Goal: Information Seeking & Learning: Find specific fact

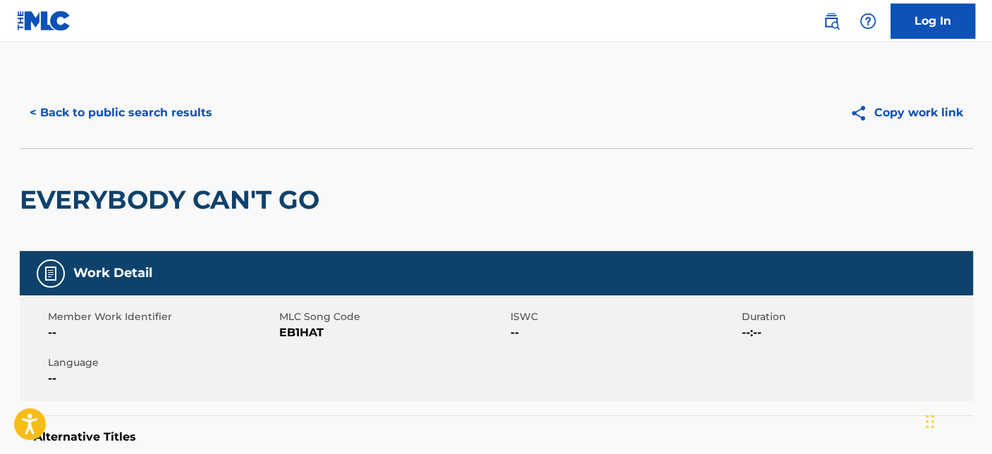
click at [102, 117] on button "< Back to public search results" at bounding box center [121, 112] width 202 height 35
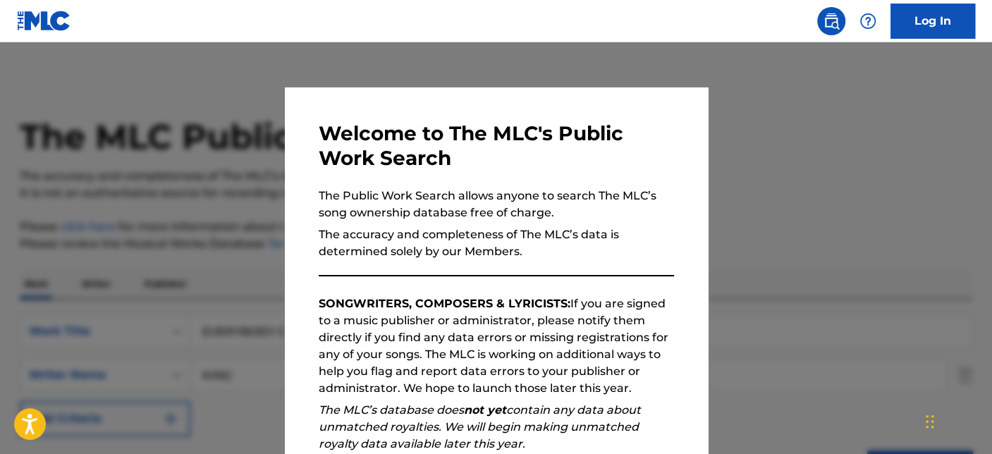
scroll to position [440, 0]
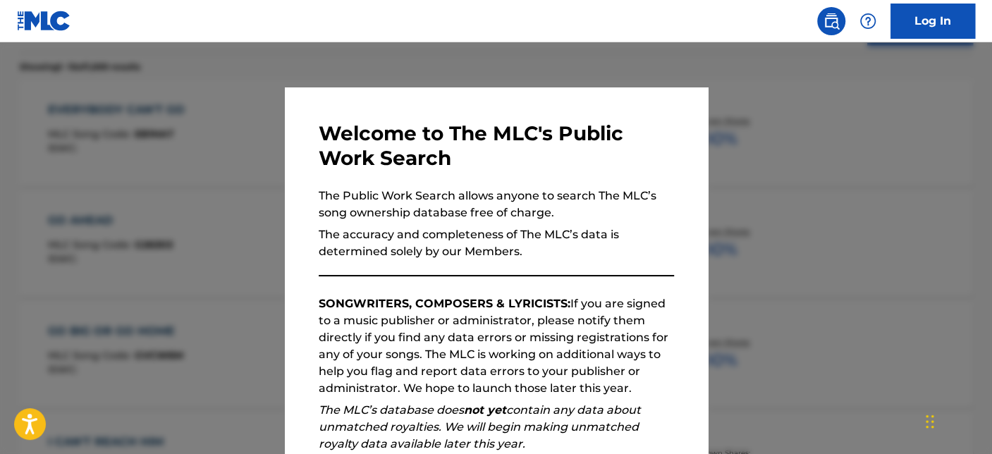
click at [756, 207] on div at bounding box center [496, 269] width 992 height 454
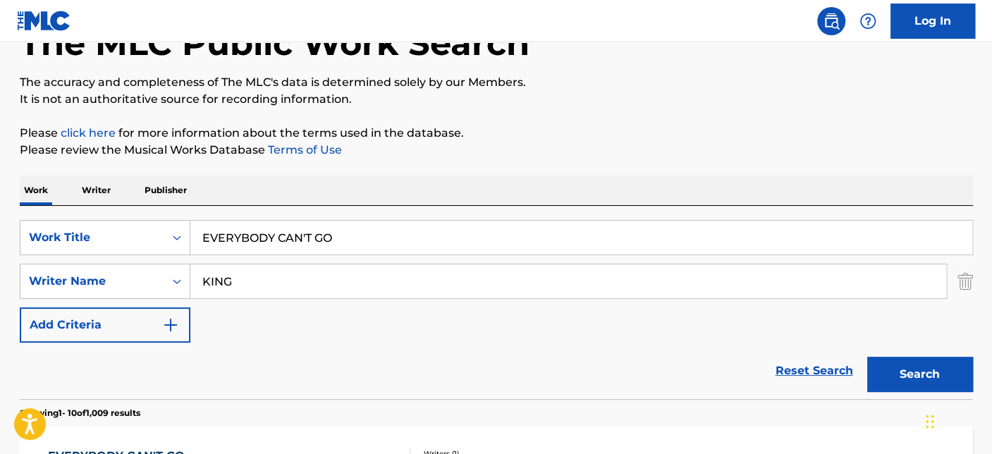
scroll to position [0, 0]
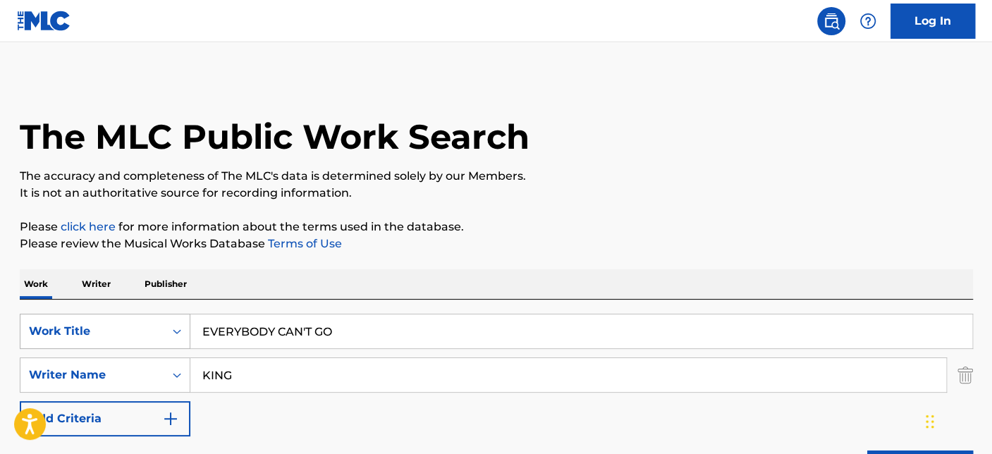
drag, startPoint x: 386, startPoint y: 326, endPoint x: 89, endPoint y: 327, distance: 297.6
click at [109, 326] on div "SearchWithCriteriab2609c90-7352-4ad1-985c-54050f3f1dc1 Work Title EVERYBODY CAN…" at bounding box center [496, 331] width 953 height 35
paste input "YOU ARE MY FANTASY"
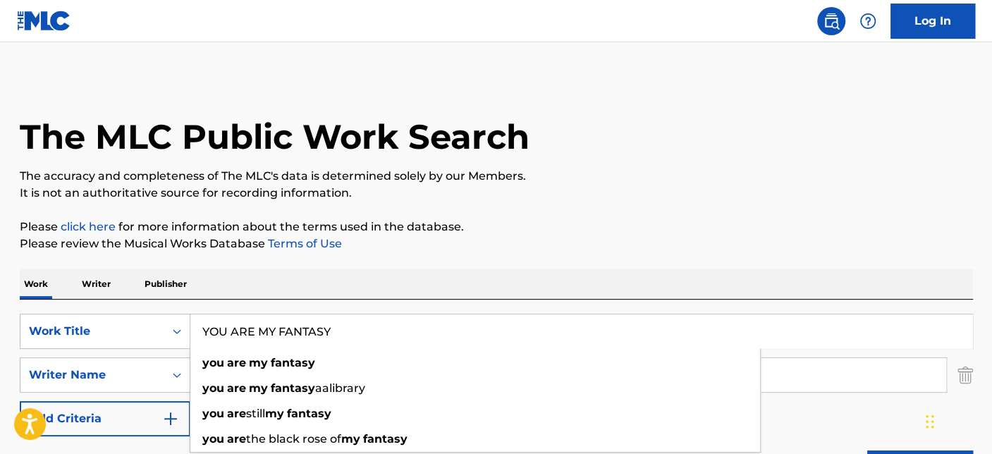
type input "YOU ARE MY FANTASY"
click at [574, 233] on p "Please click here for more information about the terms used in the database." at bounding box center [496, 227] width 953 height 17
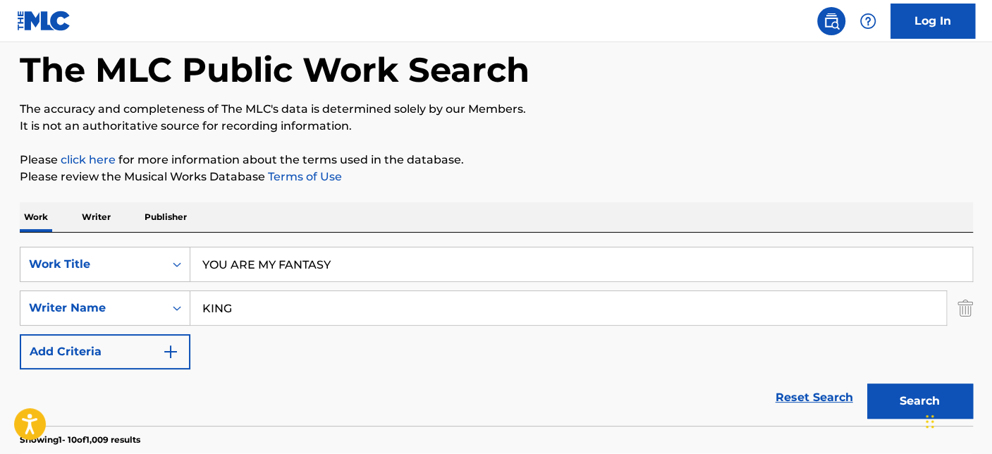
scroll to position [157, 0]
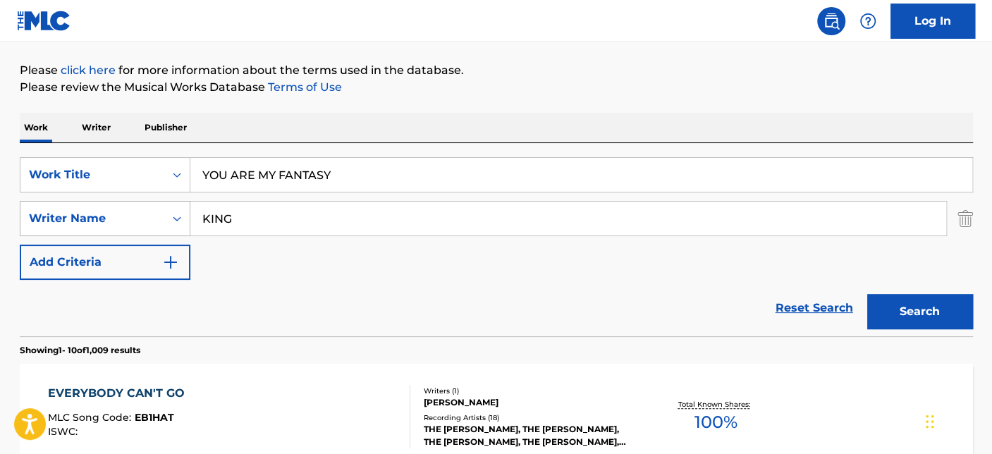
drag, startPoint x: 256, startPoint y: 224, endPoint x: 111, endPoint y: 223, distance: 144.6
click at [120, 223] on div "SearchWithCriteriaca32cc92-ea1c-43a6-93c0-0971930291f0 Writer Name KING" at bounding box center [496, 218] width 953 height 35
paste input "Djek"
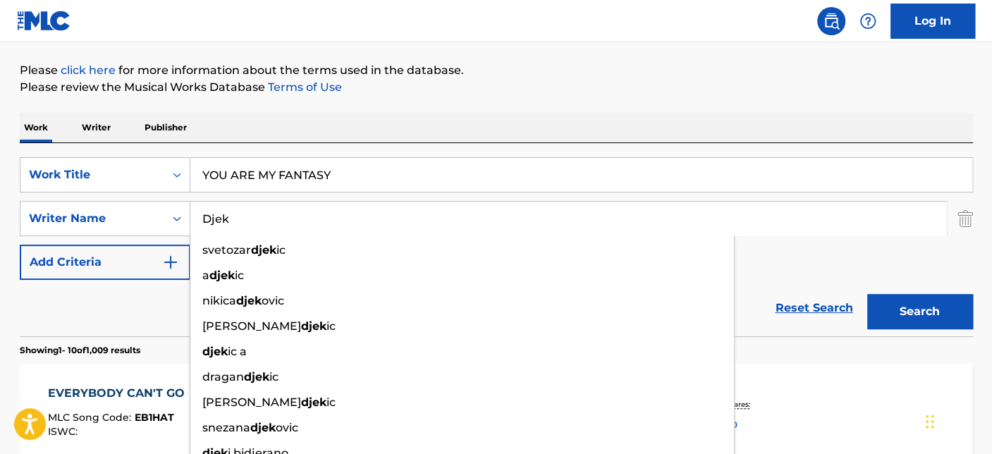
click at [900, 310] on button "Search" at bounding box center [920, 311] width 106 height 35
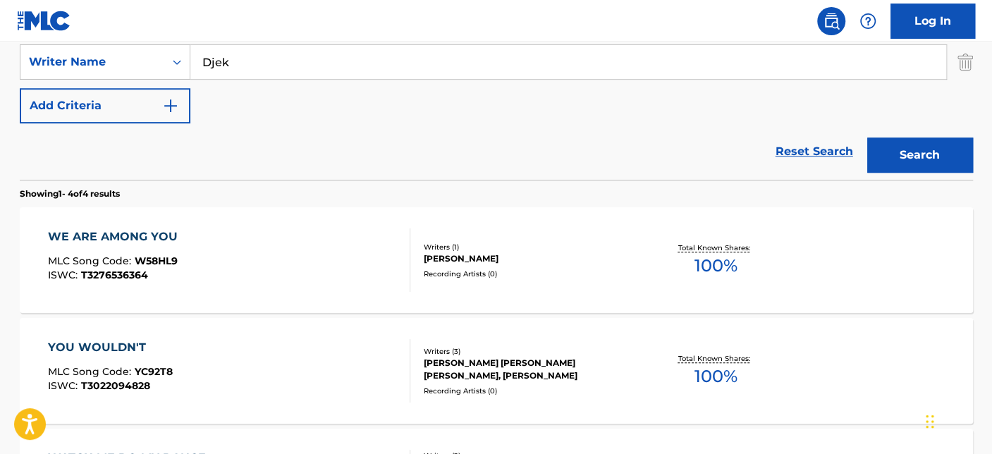
scroll to position [78, 0]
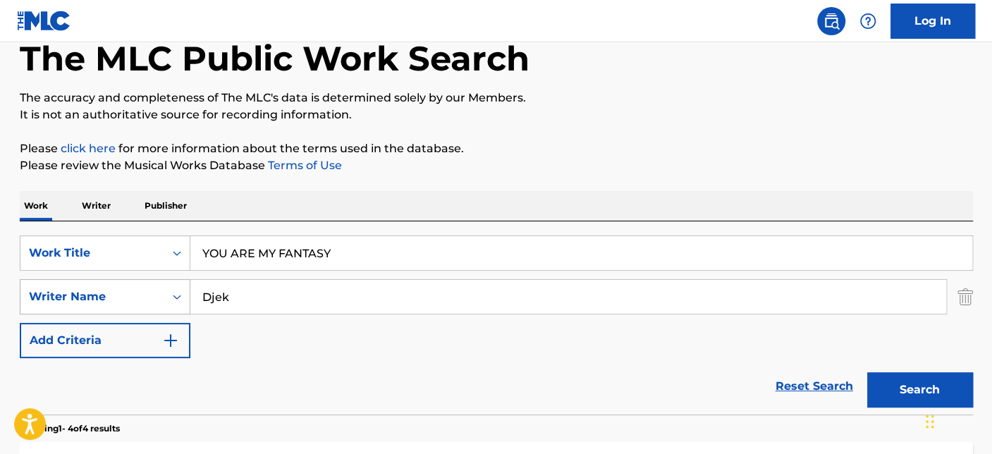
click at [137, 283] on div "SearchWithCriteriaca32cc92-ea1c-43a6-93c0-0971930291f0 Writer Name Djek" at bounding box center [496, 296] width 953 height 35
paste input "SEMTER"
type input "SEMTER"
click at [867, 372] on button "Search" at bounding box center [920, 389] width 106 height 35
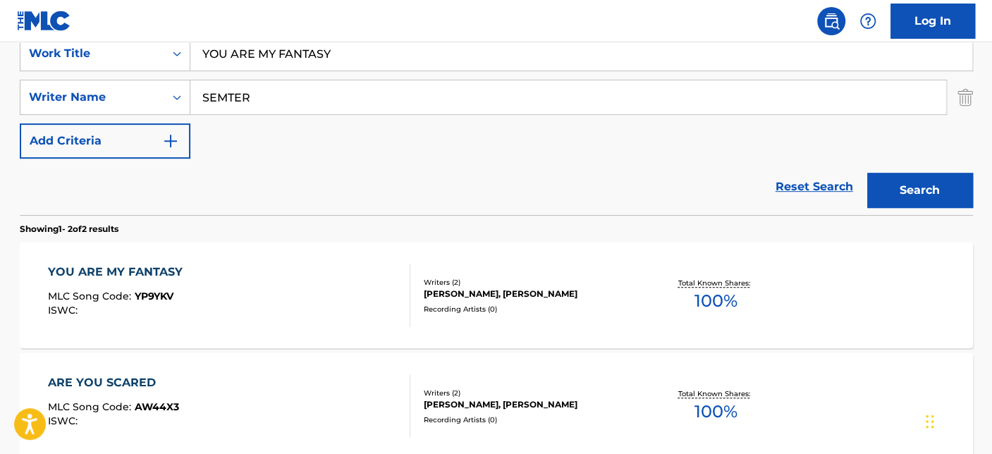
scroll to position [313, 0]
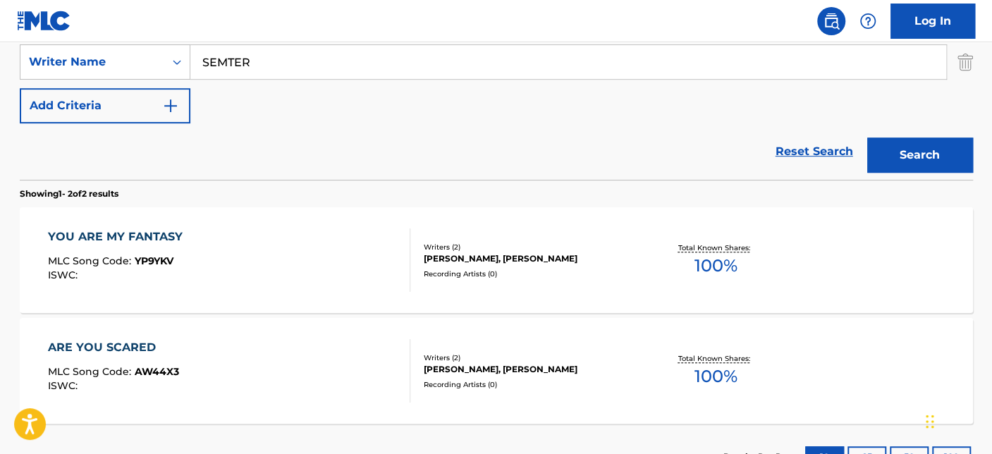
click at [319, 247] on div "YOU ARE MY FANTASY MLC Song Code : YP9YKV ISWC :" at bounding box center [229, 259] width 362 height 63
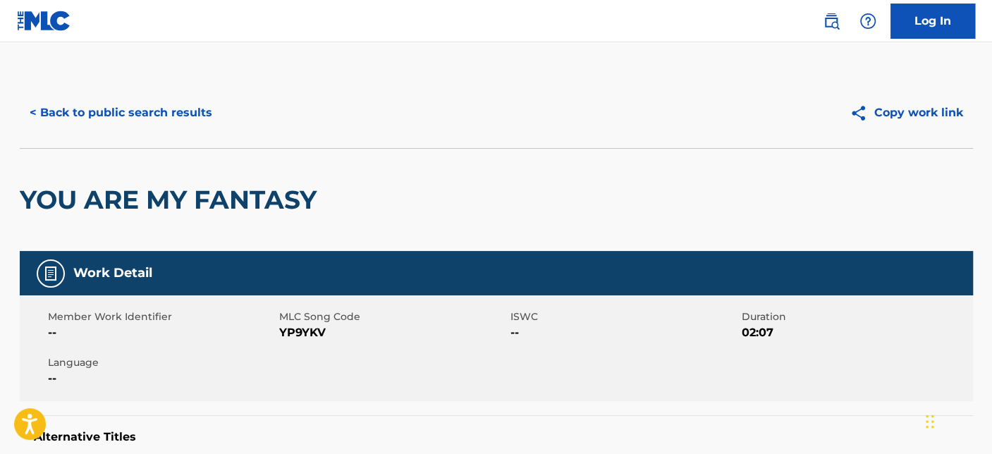
click at [78, 106] on button "< Back to public search results" at bounding box center [121, 112] width 202 height 35
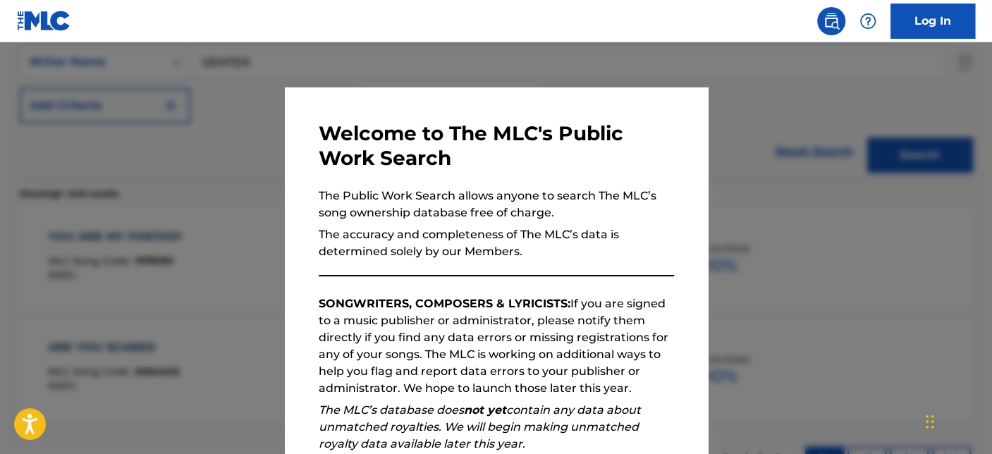
click at [142, 189] on div at bounding box center [496, 269] width 992 height 454
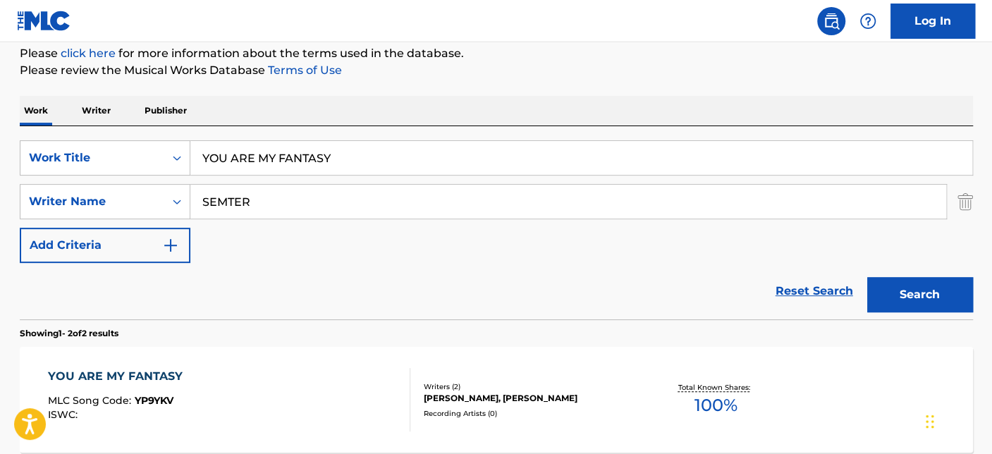
scroll to position [0, 0]
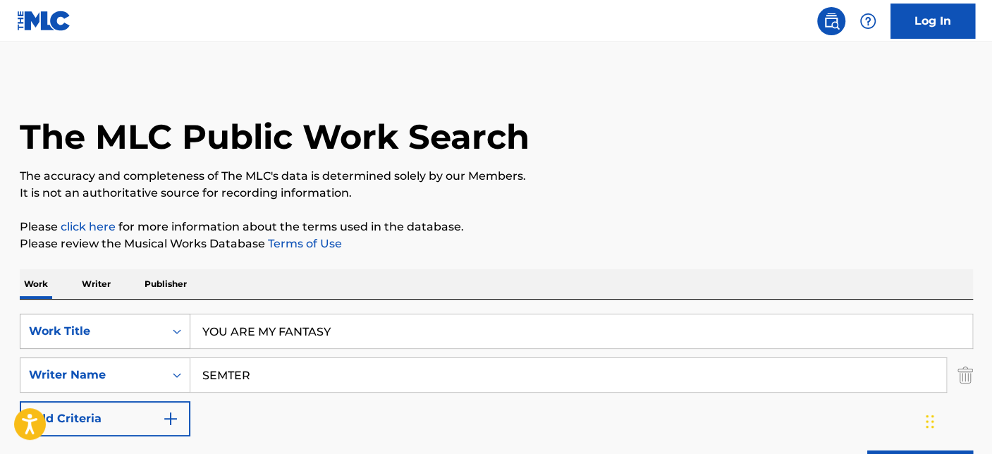
drag, startPoint x: 350, startPoint y: 328, endPoint x: 90, endPoint y: 341, distance: 260.5
click at [86, 341] on div "SearchWithCriteriab2609c90-7352-4ad1-985c-54050f3f1dc1 Work Title YOU ARE MY FA…" at bounding box center [496, 331] width 953 height 35
paste input "PAR DE ANILLOS"
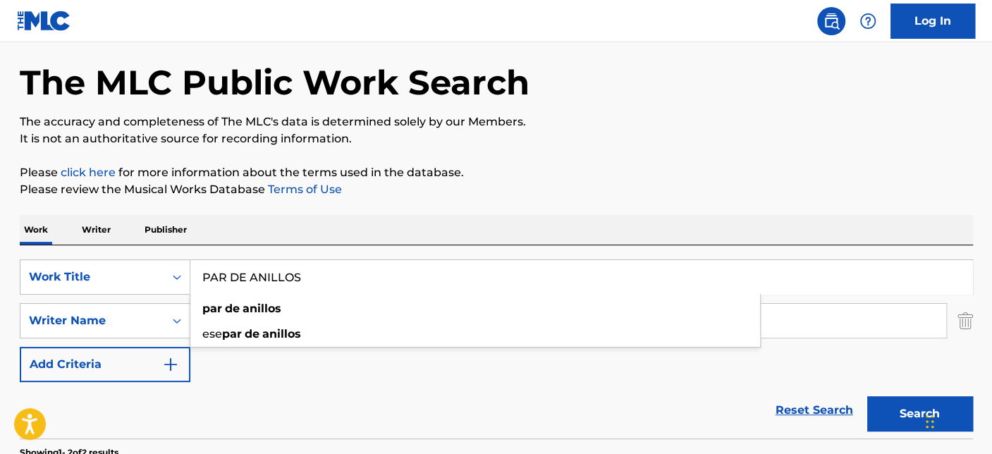
scroll to position [78, 0]
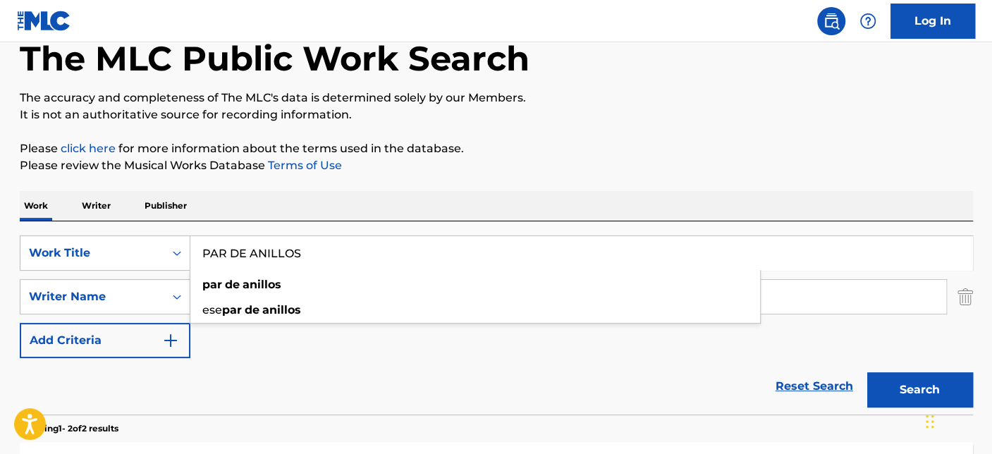
type input "PAR DE ANILLOS"
click at [303, 348] on div "SearchWithCriteriab2609c90-7352-4ad1-985c-54050f3f1dc1 Work Title PAR DE ANILLO…" at bounding box center [496, 297] width 953 height 123
drag, startPoint x: 268, startPoint y: 298, endPoint x: 155, endPoint y: 293, distance: 112.9
click at [158, 297] on div "SearchWithCriteriaca32cc92-ea1c-43a6-93c0-0971930291f0 Writer Name [PERSON_NAME]" at bounding box center [496, 296] width 953 height 35
click at [896, 382] on button "Search" at bounding box center [920, 389] width 106 height 35
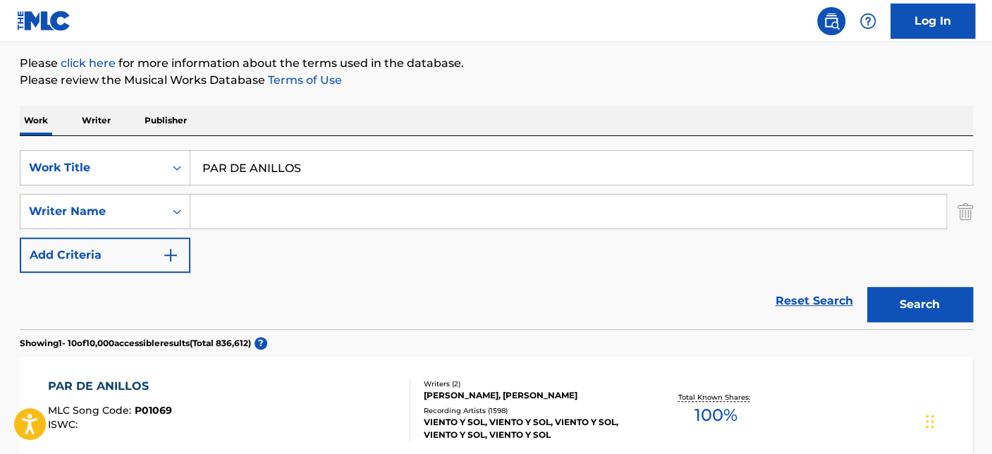
scroll to position [235, 0]
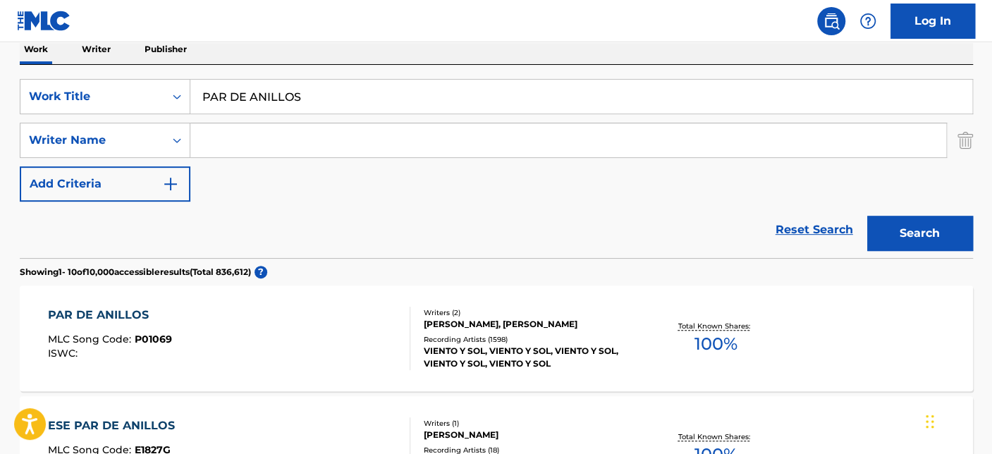
click at [362, 322] on div "PAR DE ANILLOS MLC Song Code : P01069 ISWC :" at bounding box center [229, 338] width 362 height 63
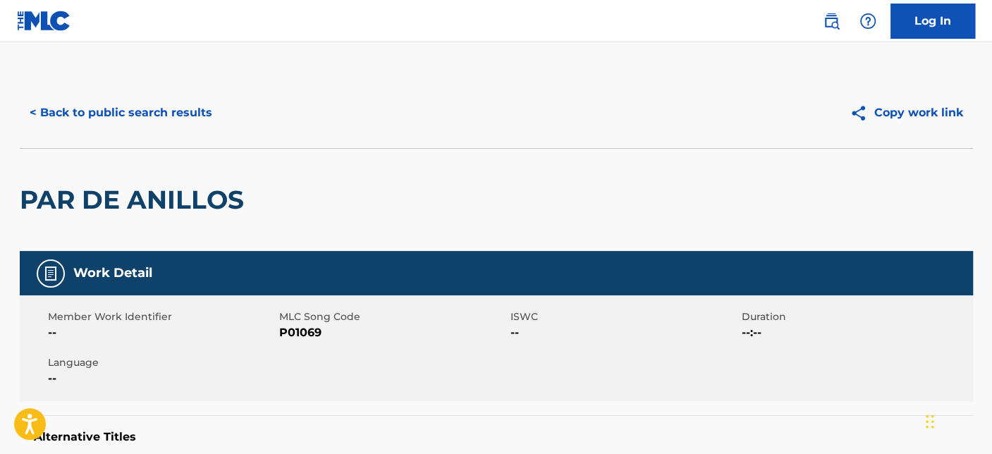
click at [143, 108] on button "< Back to public search results" at bounding box center [121, 112] width 202 height 35
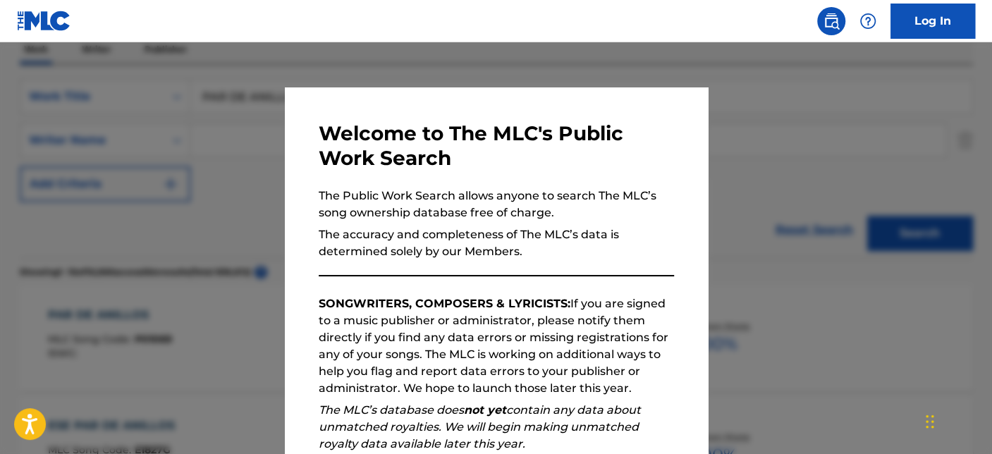
click at [157, 239] on div at bounding box center [496, 269] width 992 height 454
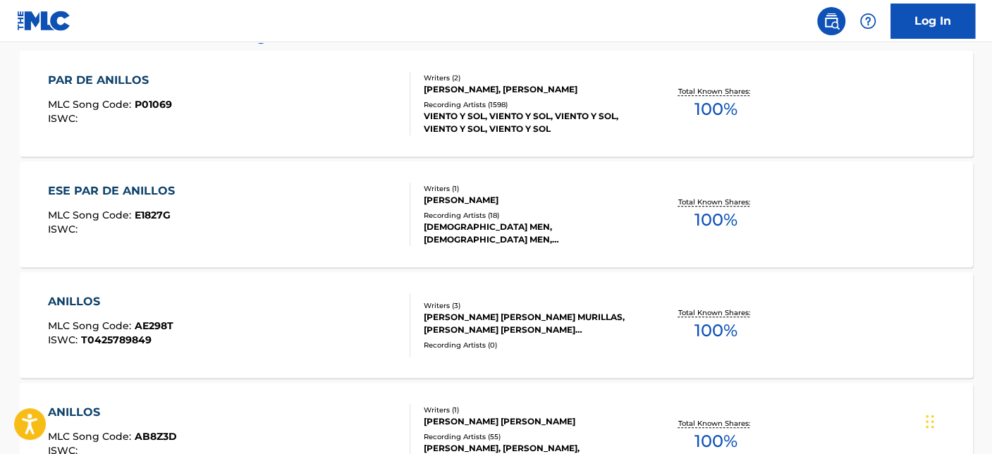
scroll to position [157, 0]
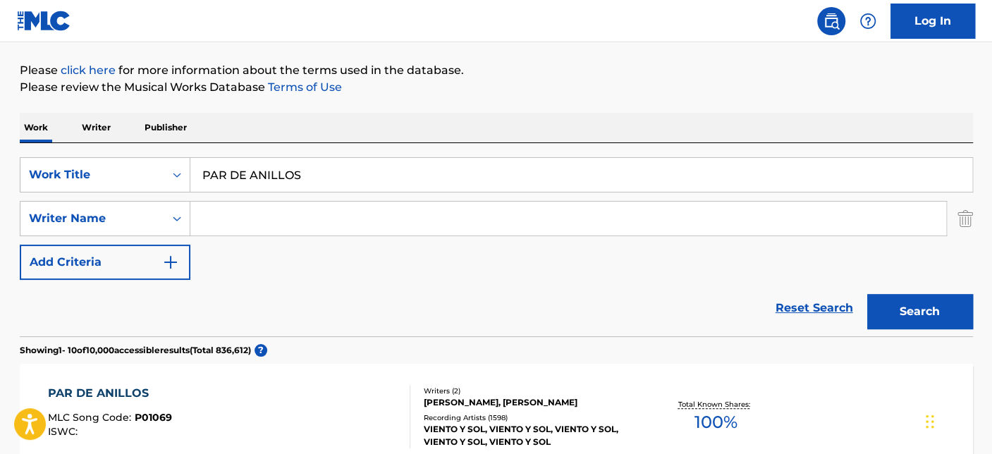
click at [279, 224] on input "Search Form" at bounding box center [568, 219] width 756 height 34
paste input "[PERSON_NAME]"
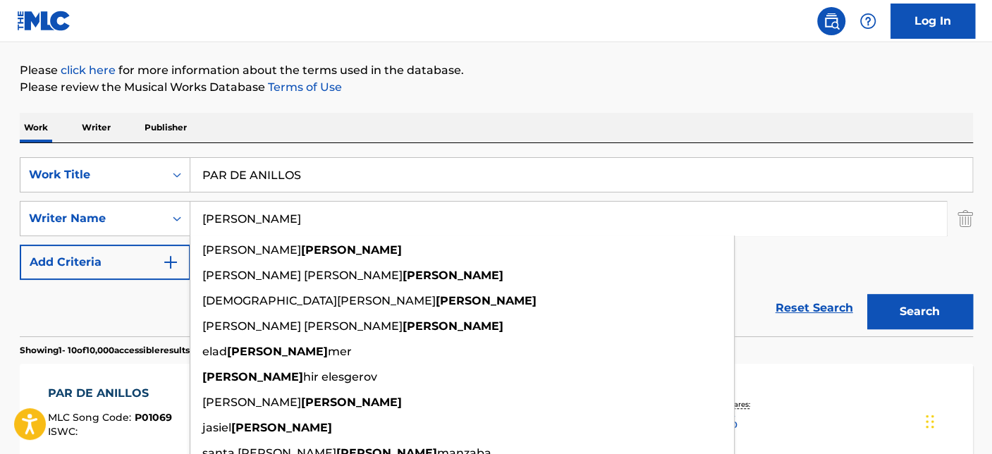
type input "[PERSON_NAME]"
click at [867, 294] on button "Search" at bounding box center [920, 311] width 106 height 35
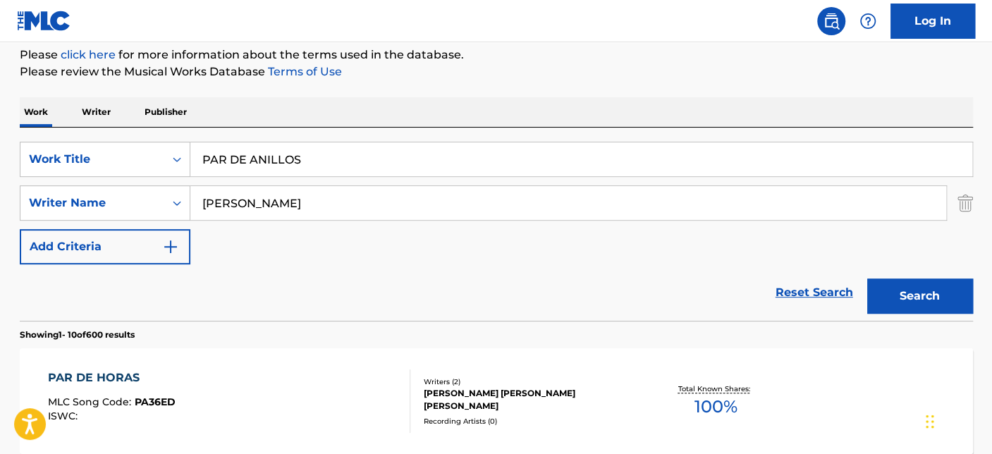
scroll to position [391, 0]
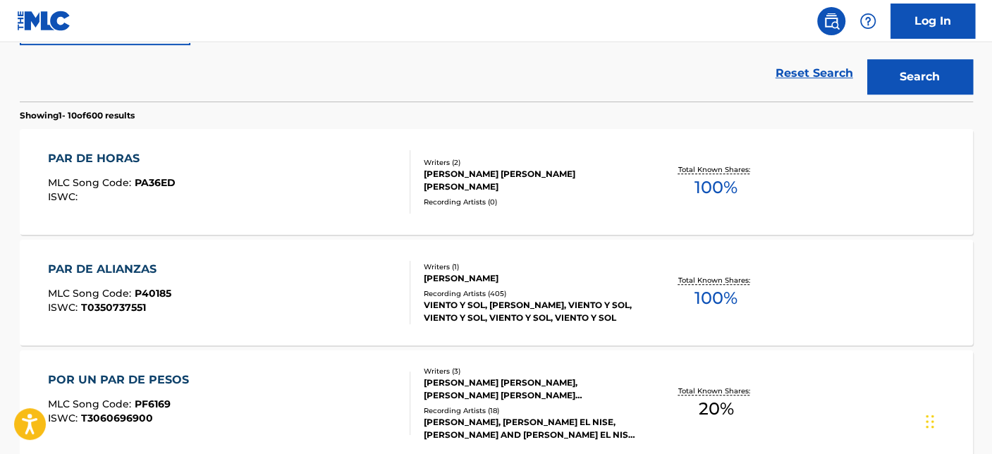
click at [328, 268] on div "PAR DE ALIANZAS MLC Song Code : P40185 ISWC : T0350737551" at bounding box center [229, 292] width 362 height 63
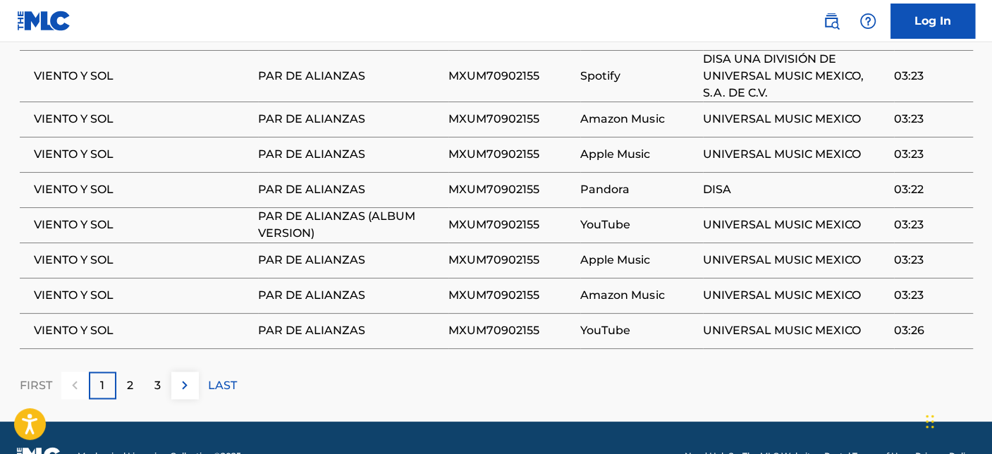
scroll to position [1112, 0]
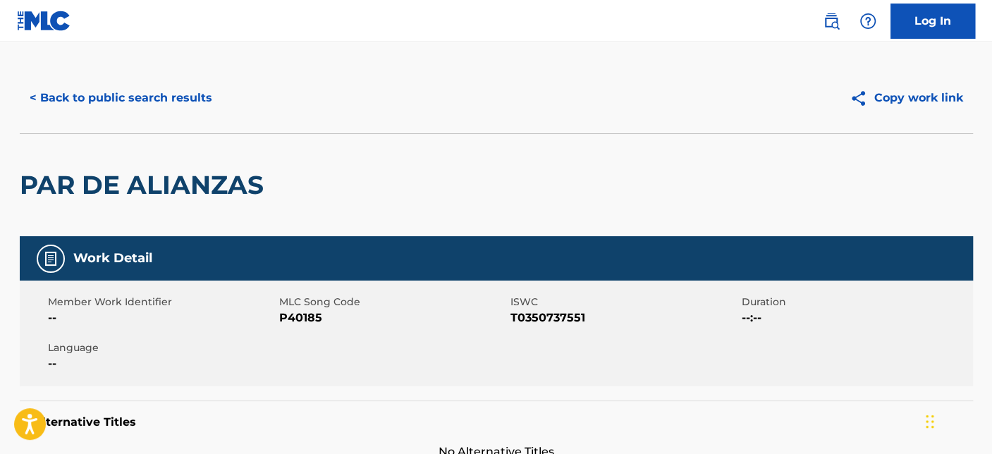
click at [99, 101] on button "< Back to public search results" at bounding box center [121, 97] width 202 height 35
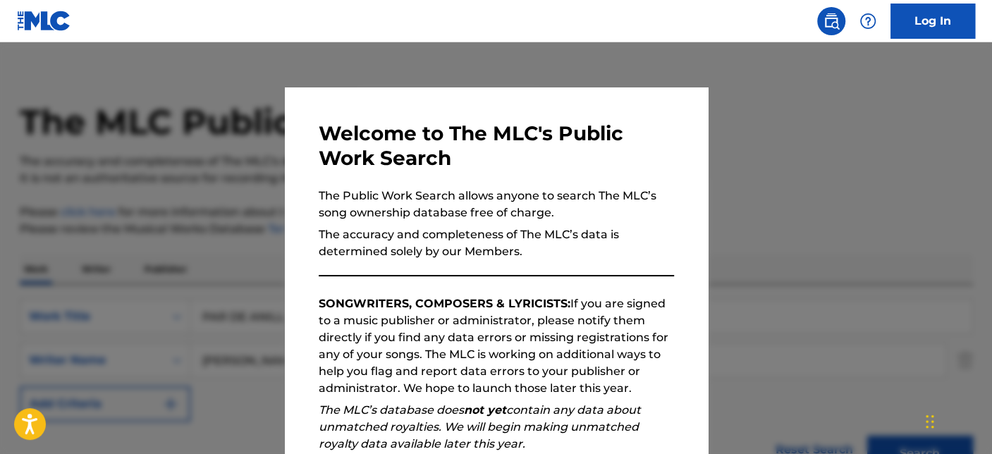
scroll to position [472, 0]
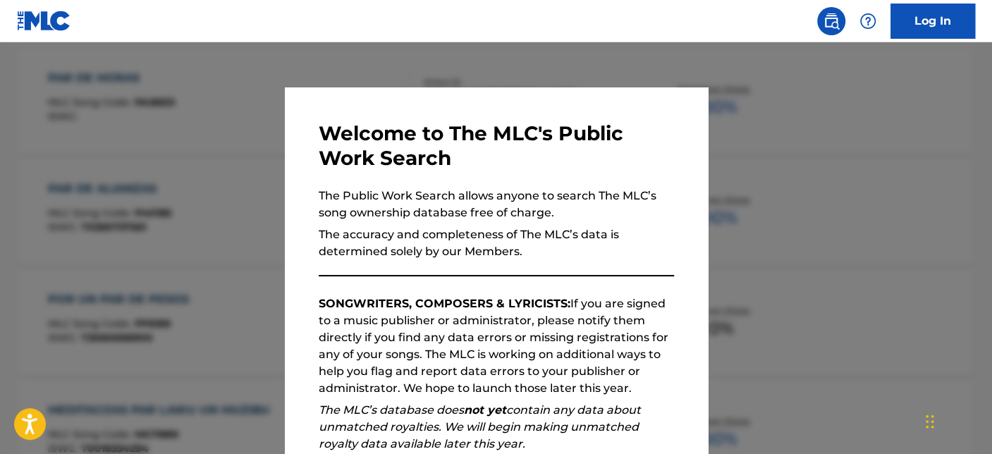
click at [205, 260] on div at bounding box center [496, 269] width 992 height 454
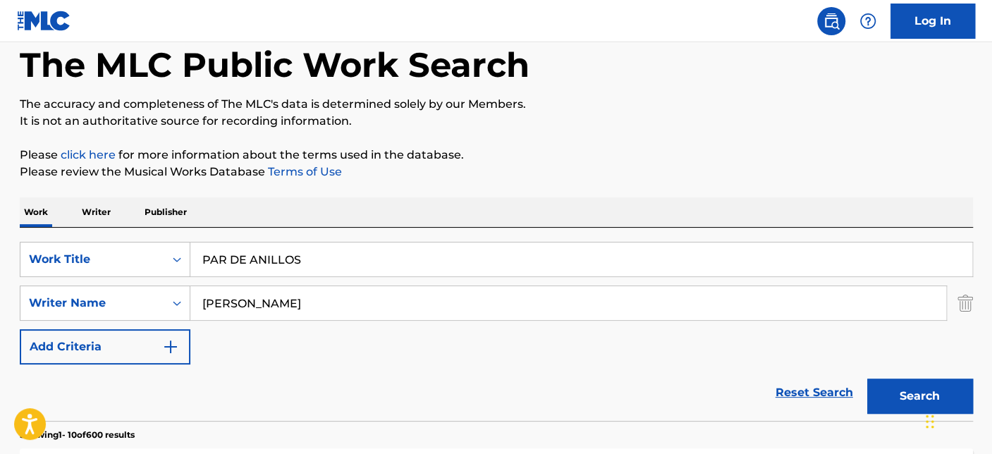
scroll to position [0, 0]
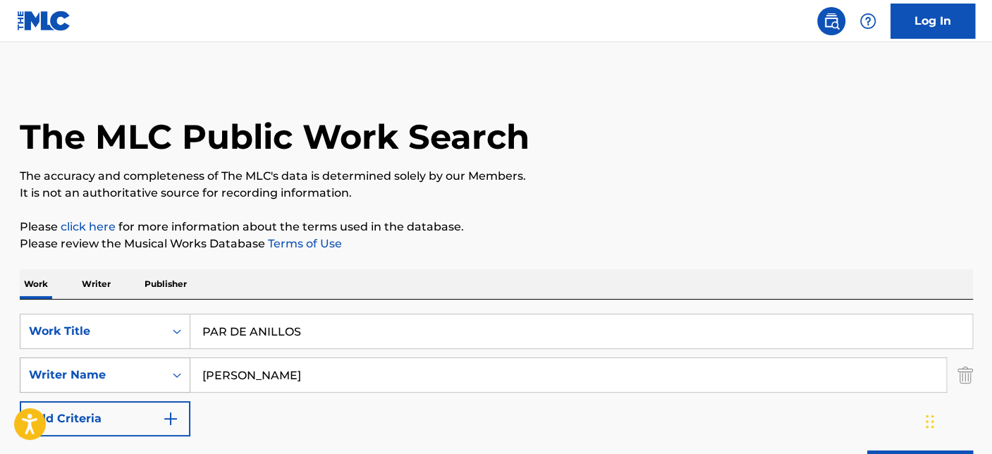
drag, startPoint x: 193, startPoint y: 373, endPoint x: 78, endPoint y: 372, distance: 115.6
click at [101, 373] on div "SearchWithCriteriaca32cc92-ea1c-43a6-93c0-0971930291f0 Writer Name [PERSON_NAME]" at bounding box center [496, 375] width 953 height 35
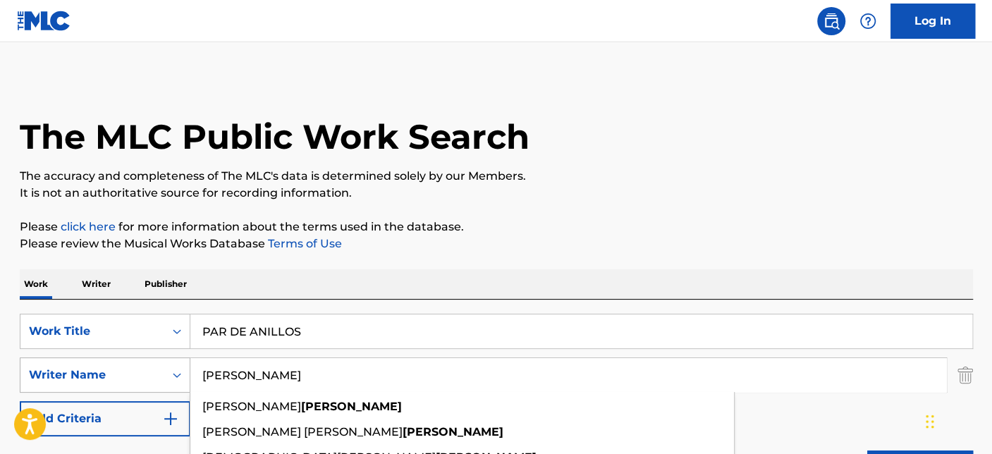
paste input "AVIGLIANO"
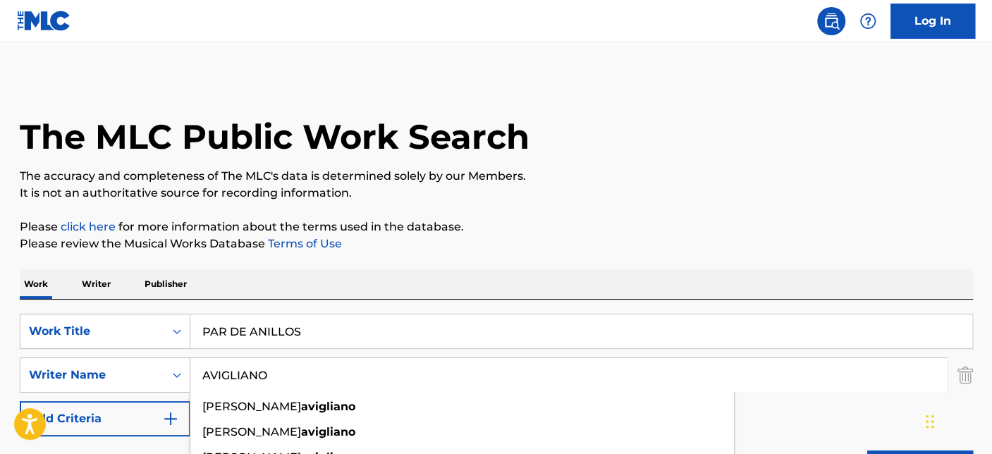
type input "AVIGLIANO"
drag, startPoint x: 314, startPoint y: 331, endPoint x: 11, endPoint y: 322, distance: 304.0
click at [0, 326] on html "Accessibility Screen-Reader Guide, Feedback, and Issue Reporting | New window L…" at bounding box center [496, 227] width 992 height 454
paste input "LA NIÑA"
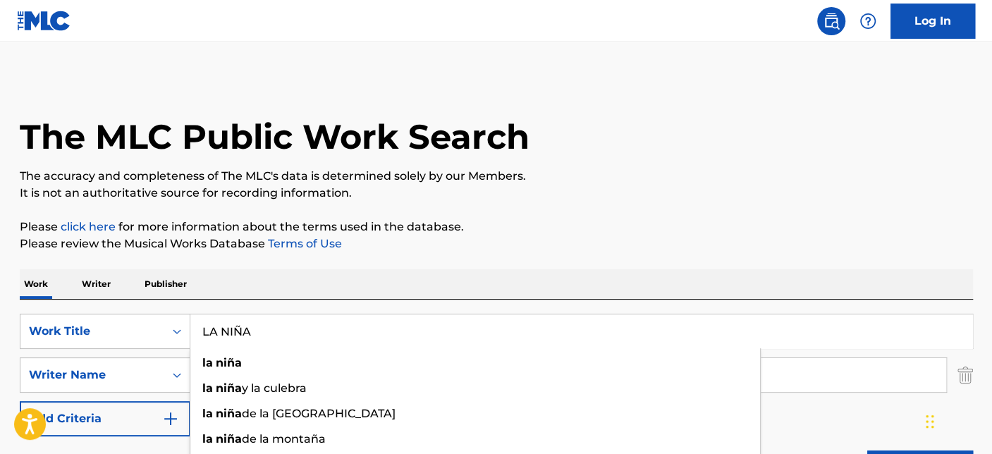
type input "LA NIÑA"
click at [656, 279] on div "Work Writer Publisher" at bounding box center [496, 284] width 953 height 30
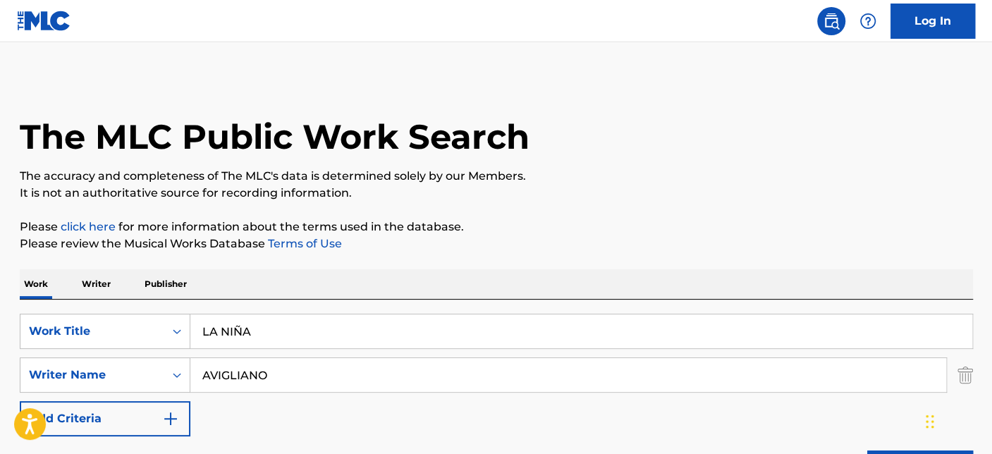
scroll to position [157, 0]
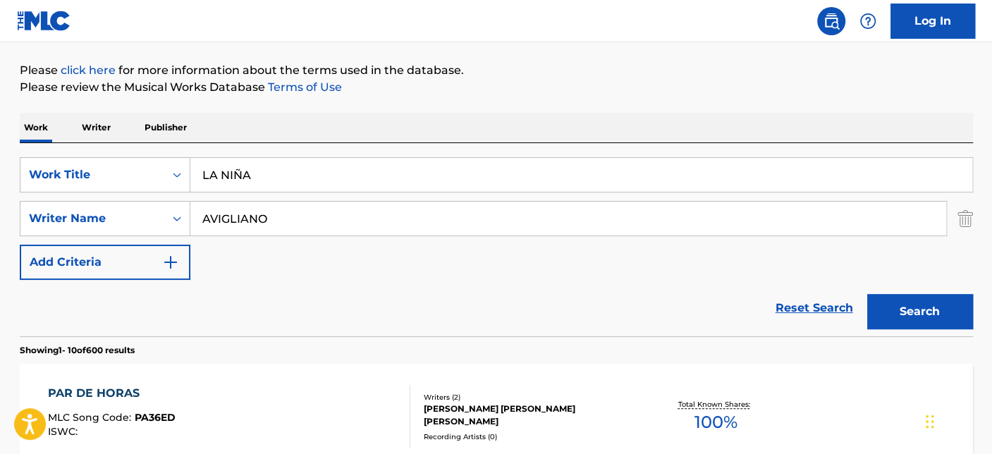
click at [934, 313] on button "Search" at bounding box center [920, 311] width 106 height 35
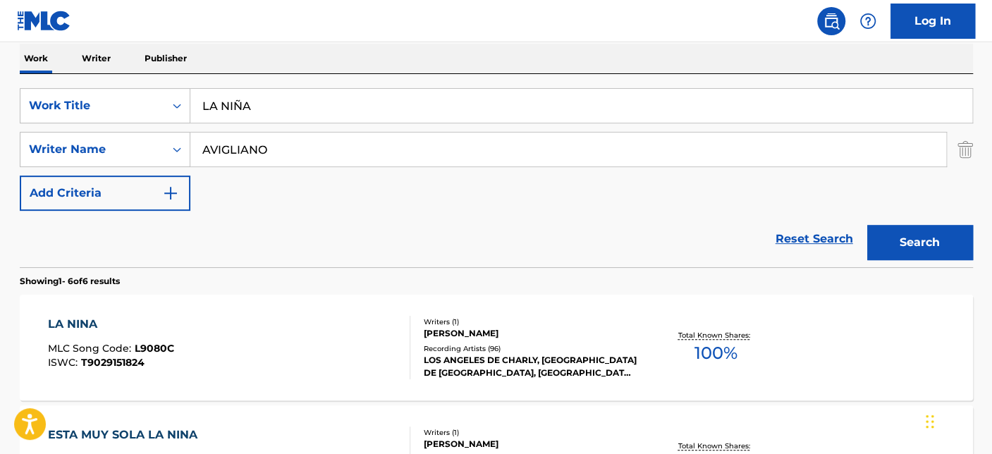
scroll to position [313, 0]
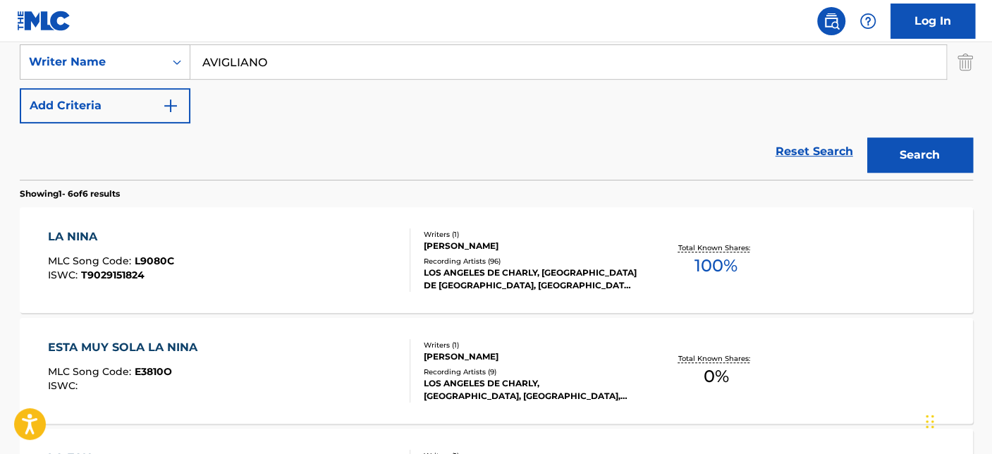
click at [313, 255] on div "LA NINA MLC Song Code : L9080C ISWC : T9029151824" at bounding box center [229, 259] width 362 height 63
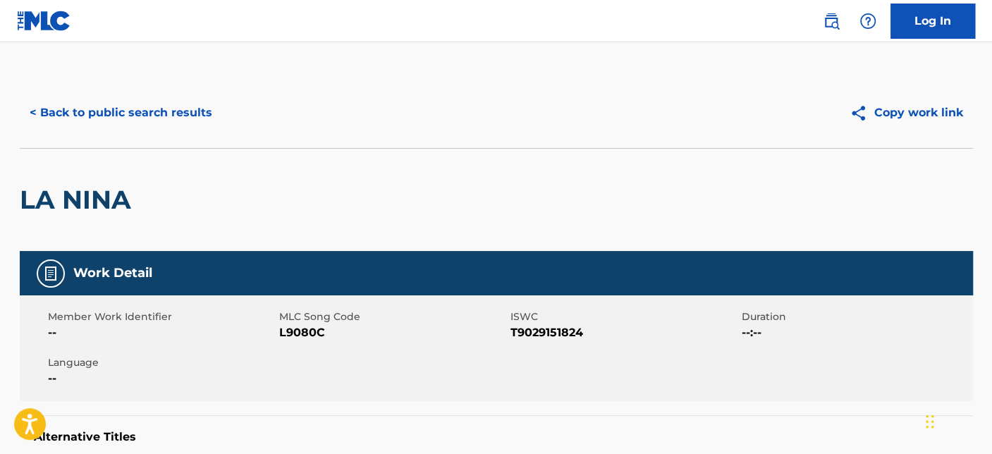
click at [66, 95] on button "< Back to public search results" at bounding box center [121, 112] width 202 height 35
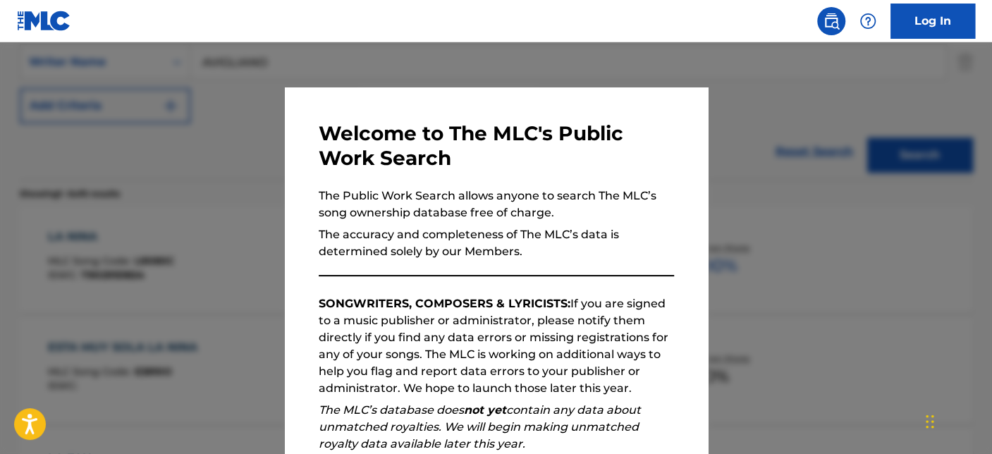
click at [119, 161] on div at bounding box center [496, 269] width 992 height 454
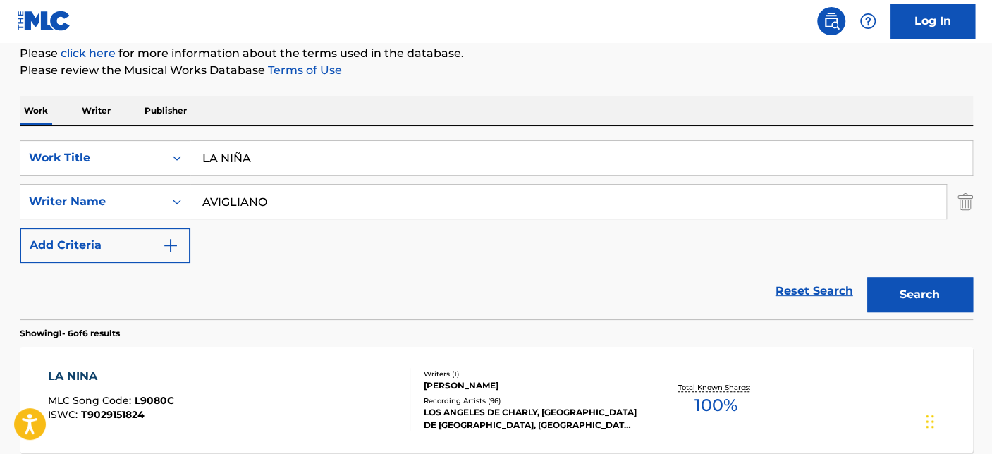
scroll to position [157, 0]
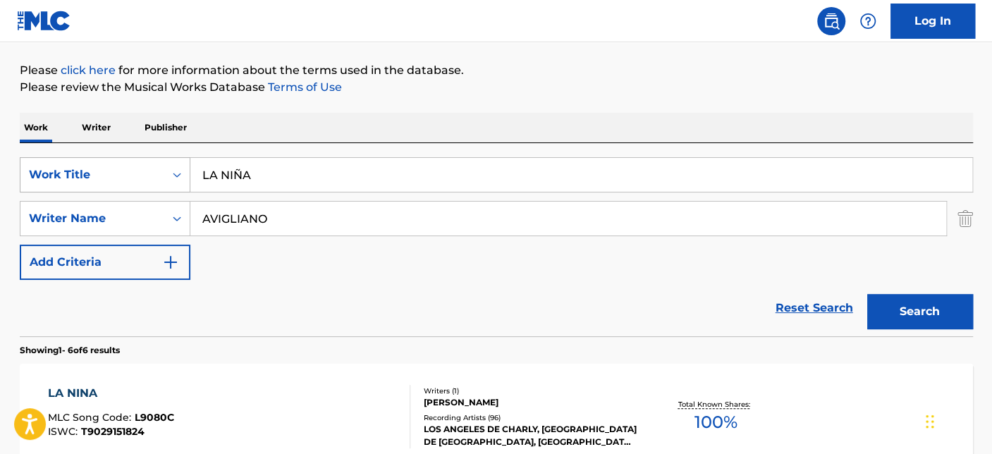
drag, startPoint x: 281, startPoint y: 171, endPoint x: 123, endPoint y: 188, distance: 158.9
click at [127, 188] on div "SearchWithCriteriab2609c90-7352-4ad1-985c-54050f3f1dc1 Work Title LA NIÑA" at bounding box center [496, 174] width 953 height 35
paste input "BEAUTIFUL"
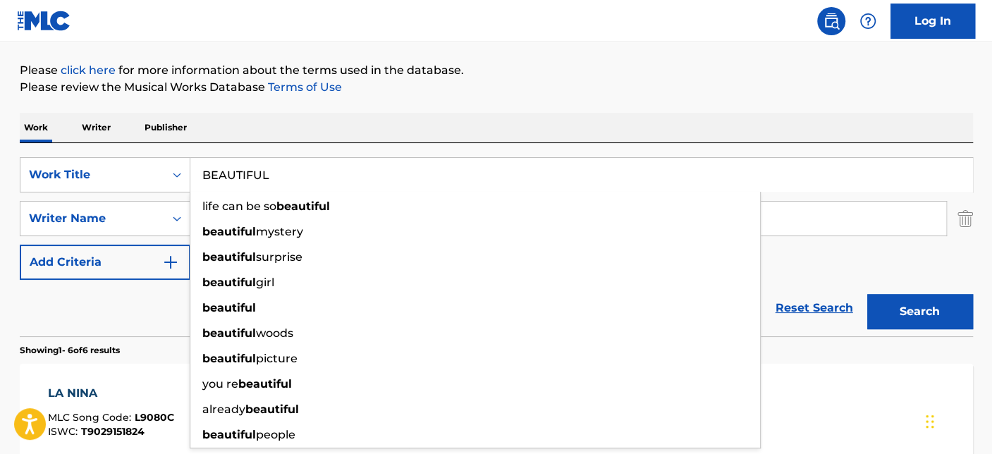
type input "BEAUTIFUL"
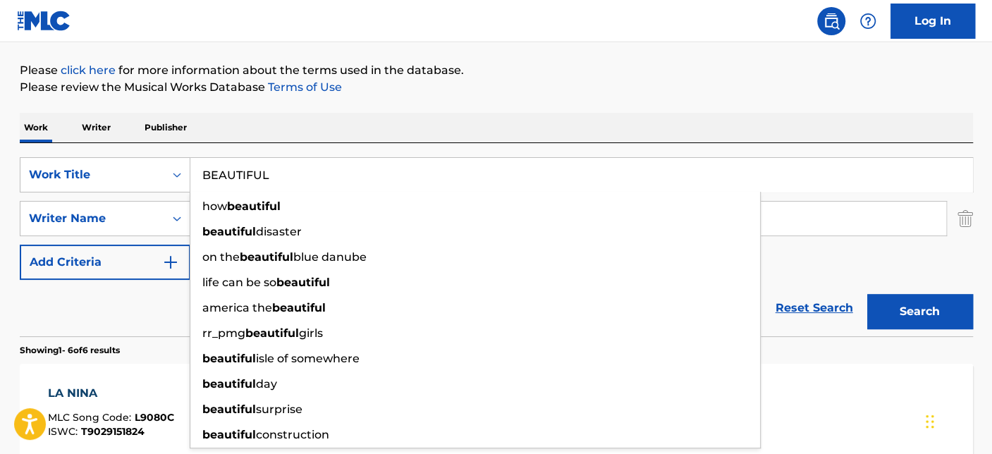
drag, startPoint x: 94, startPoint y: 319, endPoint x: 141, endPoint y: 292, distance: 54.1
click at [96, 319] on div "Reset Search Search" at bounding box center [496, 308] width 953 height 56
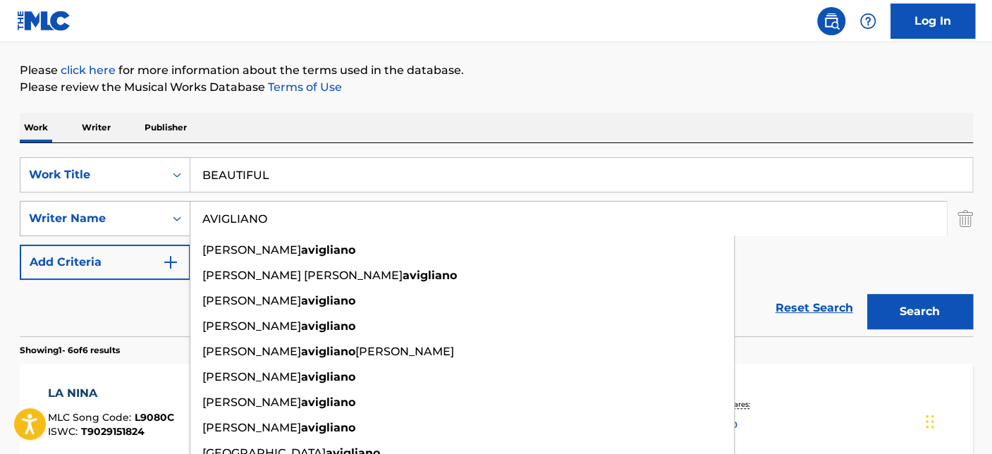
drag, startPoint x: 277, startPoint y: 221, endPoint x: 139, endPoint y: 222, distance: 138.2
click at [128, 222] on div "SearchWithCriteriaca32cc92-ea1c-43a6-93c0-0971930291f0 Writer Name [PERSON_NAME…" at bounding box center [496, 218] width 953 height 35
paste input "Semter"
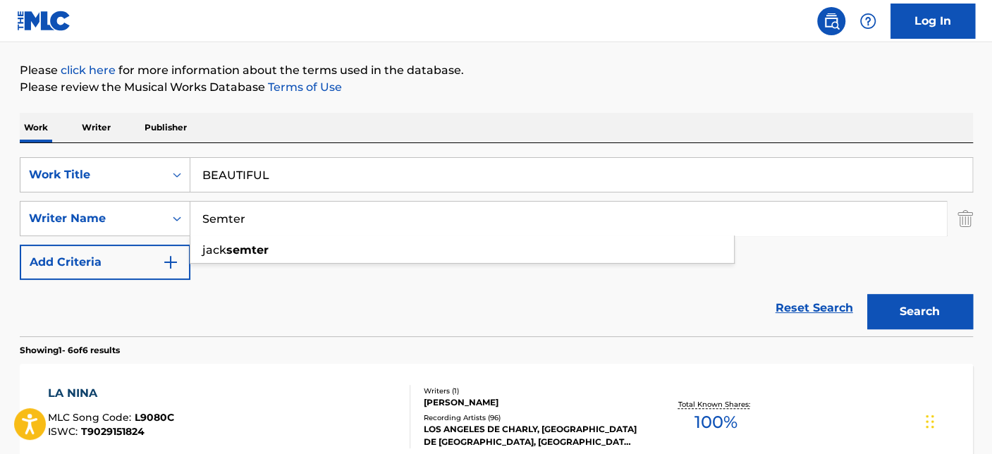
type input "Semter"
click at [896, 310] on button "Search" at bounding box center [920, 311] width 106 height 35
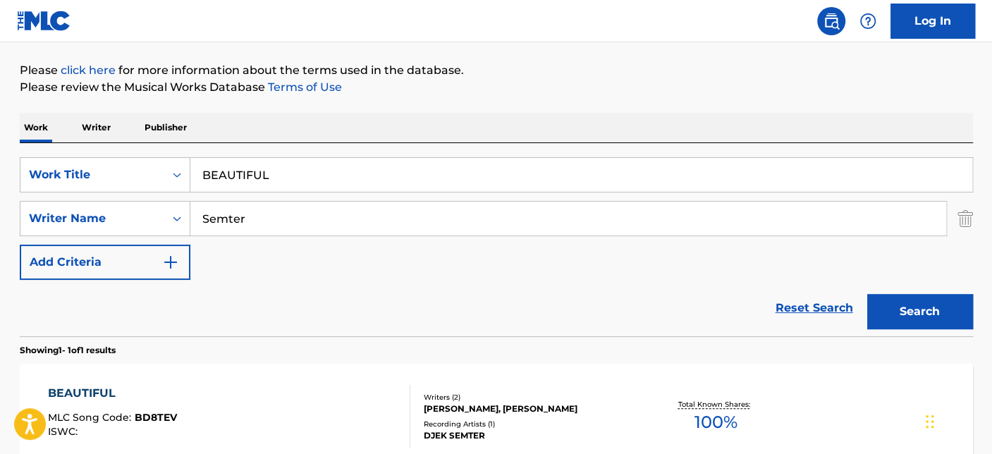
scroll to position [312, 0]
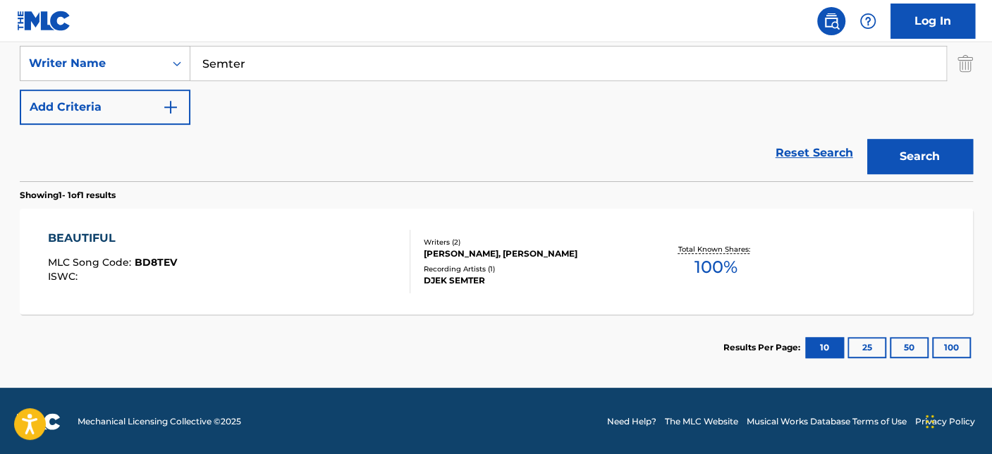
click at [303, 240] on div "BEAUTIFUL MLC Song Code : BD8TEV ISWC :" at bounding box center [229, 261] width 362 height 63
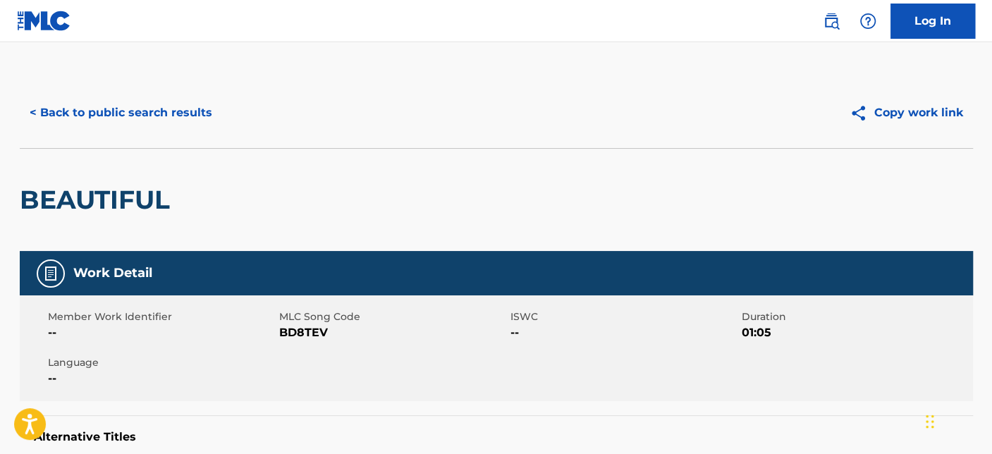
click at [86, 107] on button "< Back to public search results" at bounding box center [121, 112] width 202 height 35
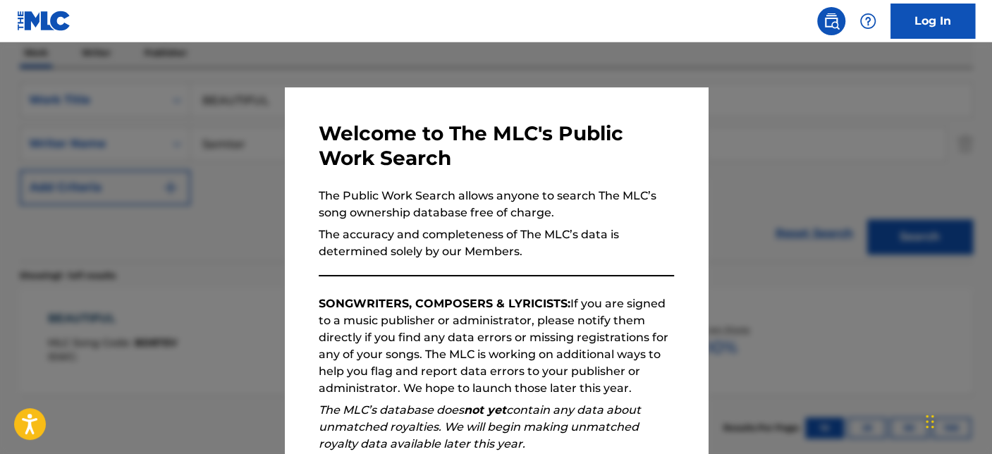
click at [188, 120] on div at bounding box center [496, 269] width 992 height 454
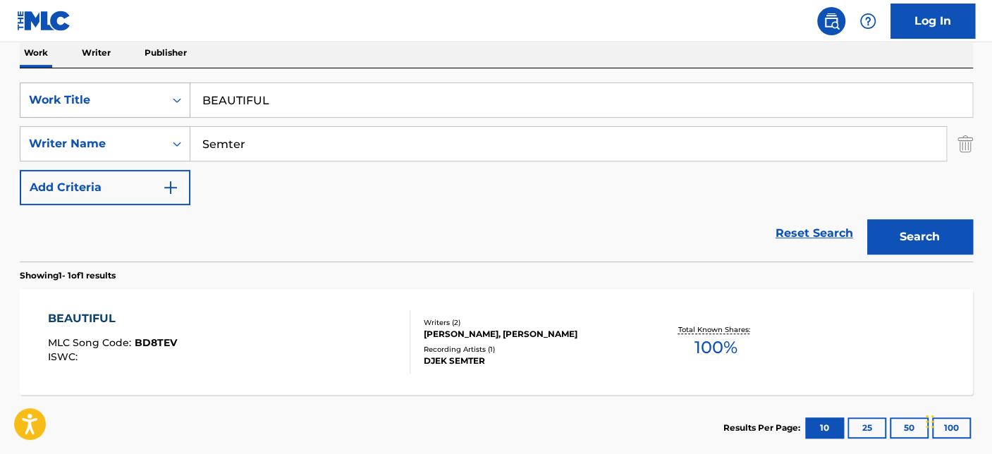
drag, startPoint x: 195, startPoint y: 97, endPoint x: 106, endPoint y: 97, distance: 89.6
click at [105, 97] on div "SearchWithCriteriab2609c90-7352-4ad1-985c-54050f3f1dc1 Work Title BEAUTIFUL" at bounding box center [496, 100] width 953 height 35
paste input "ARE YOU SCARED"
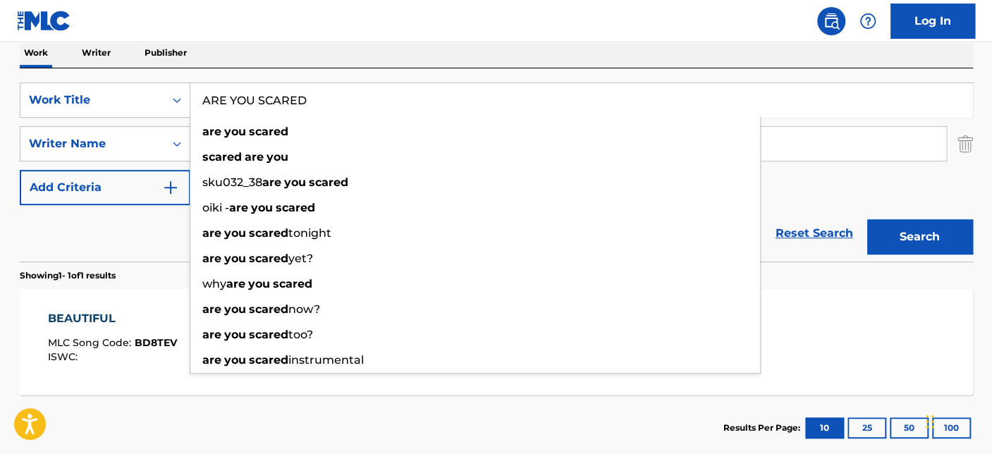
type input "ARE YOU SCARED"
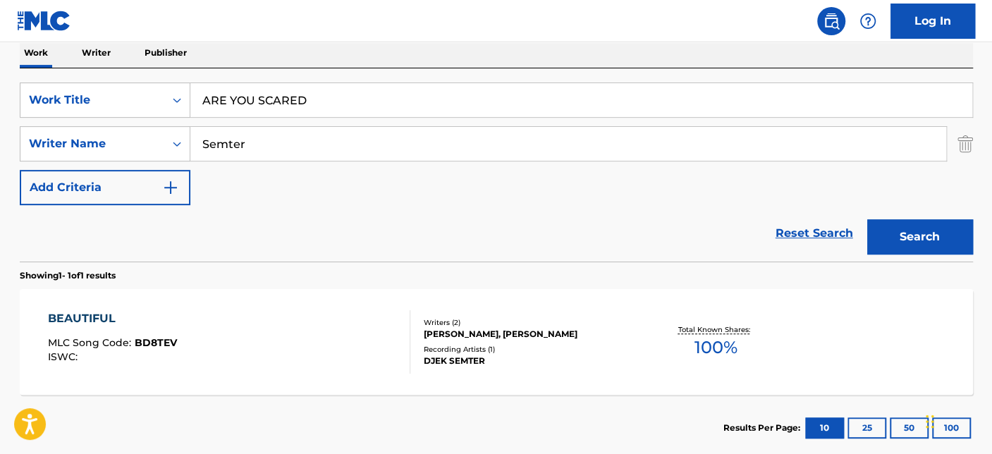
click at [119, 76] on div "SearchWithCriteriab2609c90-7352-4ad1-985c-54050f3f1dc1 Work Title ARE YOU SCARE…" at bounding box center [496, 164] width 953 height 193
drag, startPoint x: 302, startPoint y: 154, endPoint x: 164, endPoint y: 150, distance: 137.5
click at [164, 150] on div "SearchWithCriteriaca32cc92-ea1c-43a6-93c0-0971930291f0 Writer Name [PERSON_NAME]" at bounding box center [496, 143] width 953 height 35
paste input "Jamendo"
type input "Jamendo"
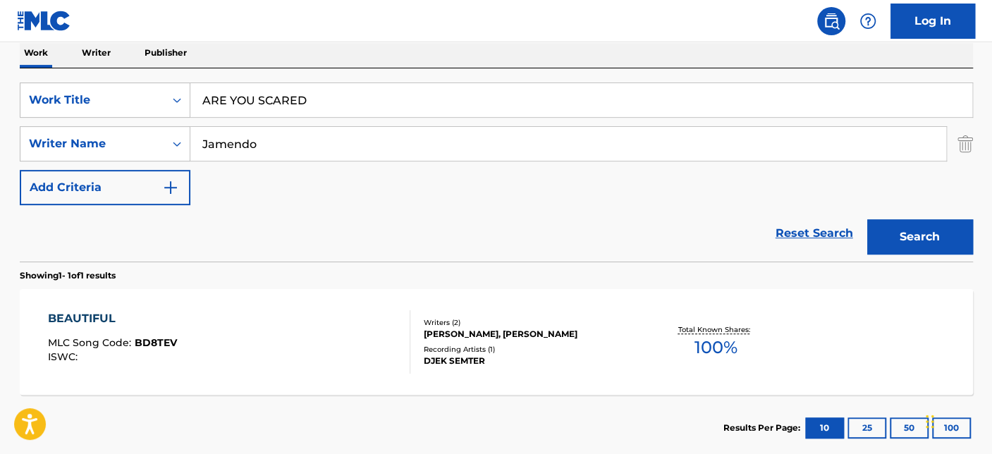
click at [370, 233] on div "Reset Search Search" at bounding box center [496, 233] width 953 height 56
click at [941, 228] on button "Search" at bounding box center [920, 236] width 106 height 35
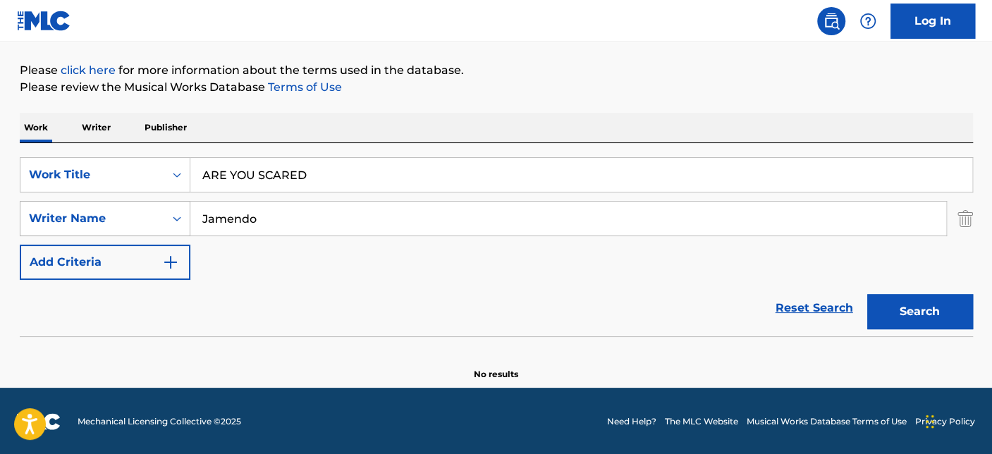
drag, startPoint x: 300, startPoint y: 219, endPoint x: 141, endPoint y: 226, distance: 158.8
click at [142, 226] on div "SearchWithCriteriaca32cc92-ea1c-43a6-93c0-0971930291f0 Writer Name Jamendo" at bounding box center [496, 218] width 953 height 35
drag, startPoint x: 346, startPoint y: 233, endPoint x: 342, endPoint y: 227, distance: 7.6
click at [346, 233] on input "Search Form" at bounding box center [568, 219] width 756 height 34
click at [340, 224] on input "Search Form" at bounding box center [568, 219] width 756 height 34
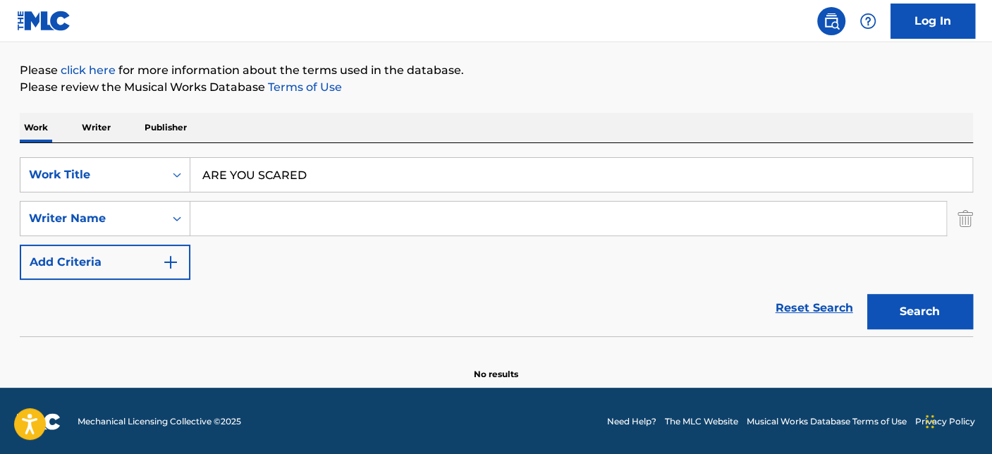
paste input "SEMTER"
type input "SEMTER"
click at [908, 324] on button "Search" at bounding box center [920, 311] width 106 height 35
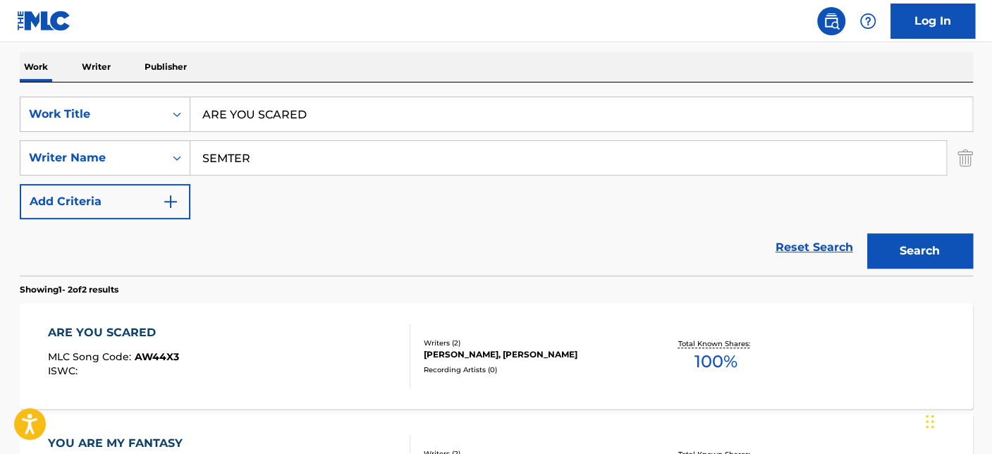
scroll to position [314, 0]
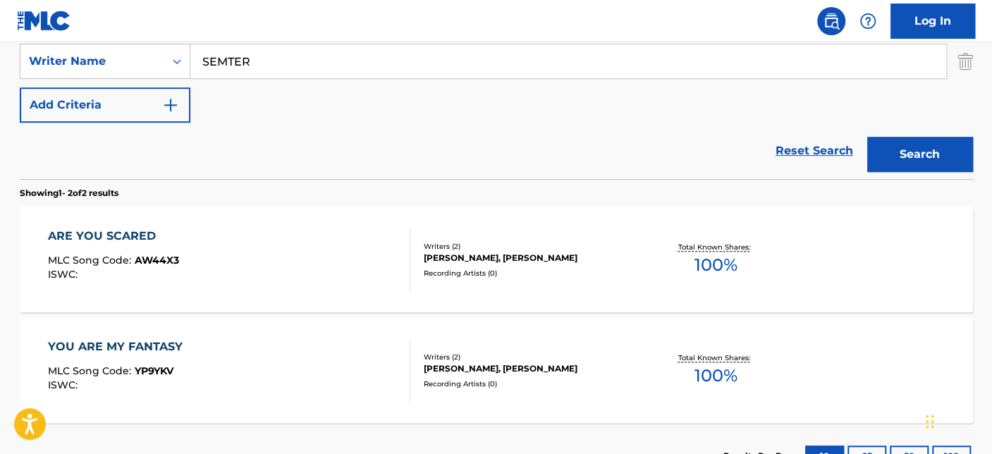
click at [255, 248] on div "ARE YOU SCARED MLC Song Code : AW44X3 ISWC :" at bounding box center [229, 259] width 362 height 63
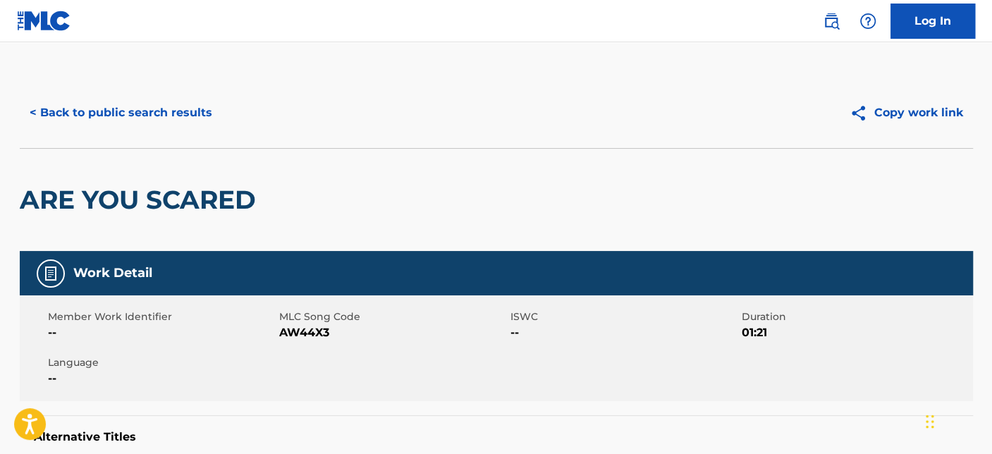
click at [133, 118] on button "< Back to public search results" at bounding box center [121, 112] width 202 height 35
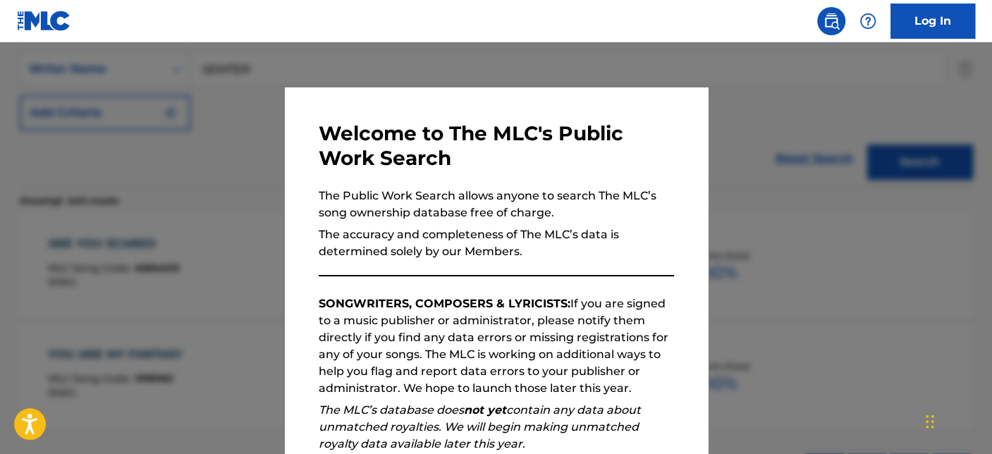
click at [123, 114] on div at bounding box center [496, 269] width 992 height 454
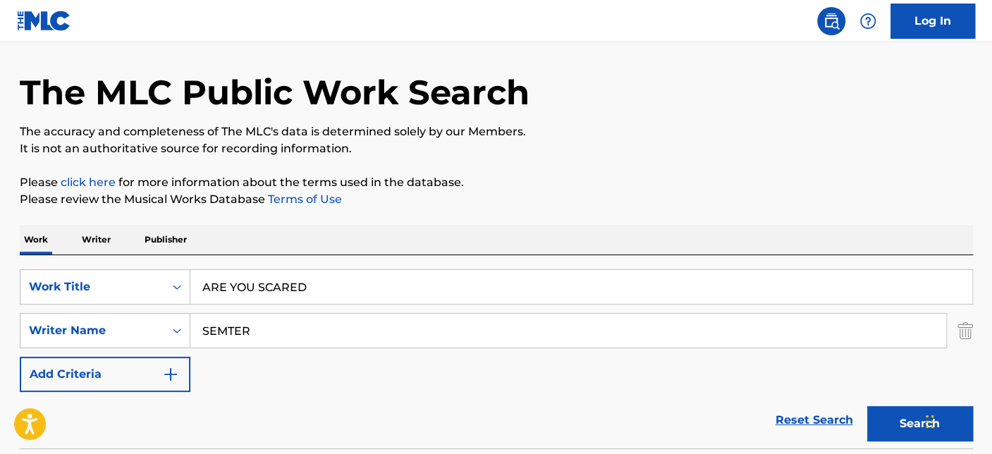
scroll to position [78, 0]
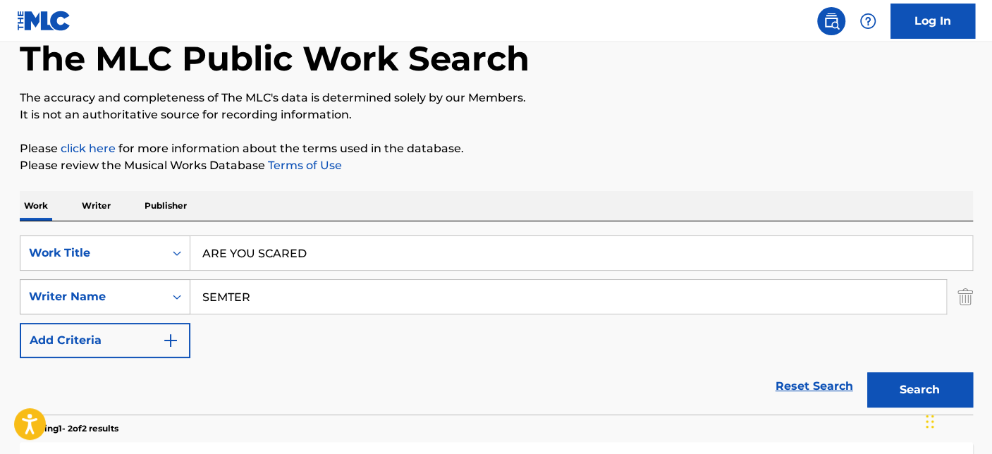
click at [155, 303] on div "SearchWithCriteriaca32cc92-ea1c-43a6-93c0-0971930291f0 Writer Name [PERSON_NAME]" at bounding box center [496, 296] width 953 height 35
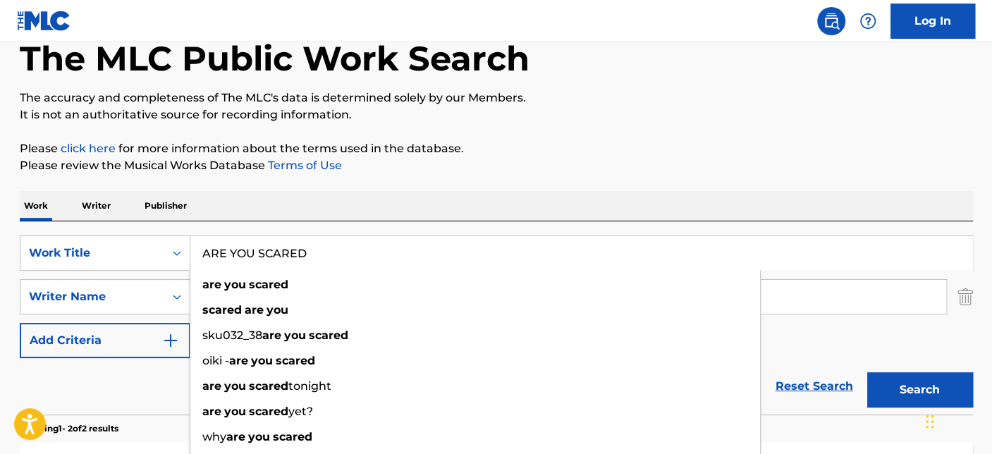
drag, startPoint x: 342, startPoint y: 257, endPoint x: 119, endPoint y: 214, distance: 226.9
click at [119, 214] on div "Work Writer Publisher SearchWithCriteriab2609c90-7352-4ad1-985c-54050f3f1dc1 Wo…" at bounding box center [496, 458] width 953 height 534
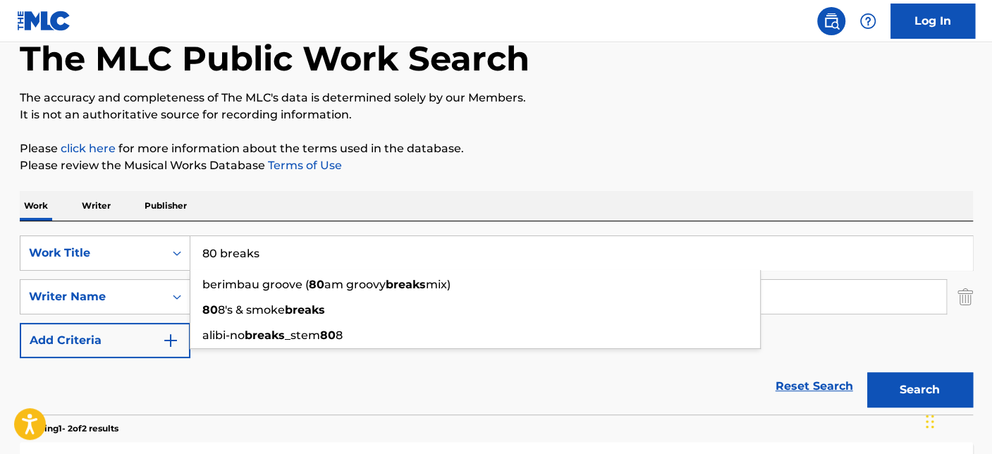
type input "80 breaks"
click at [867, 372] on button "Search" at bounding box center [920, 389] width 106 height 35
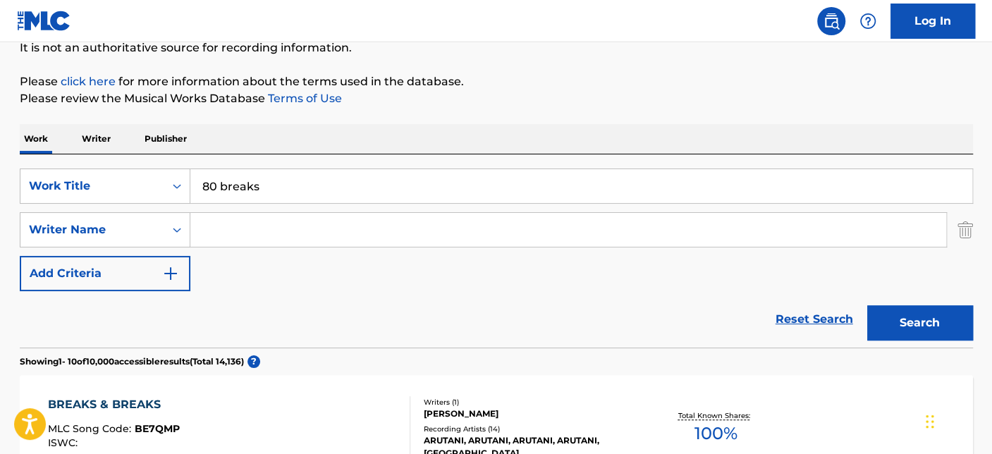
scroll to position [313, 0]
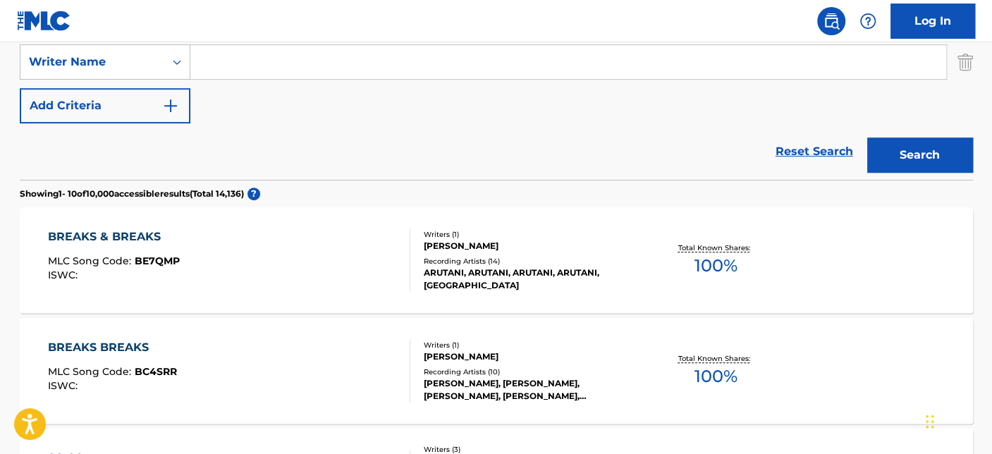
drag, startPoint x: 277, startPoint y: 55, endPoint x: 278, endPoint y: 63, distance: 7.8
click at [277, 55] on input "Search Form" at bounding box center [568, 62] width 756 height 34
paste input "Revalvers"
type input "Revalvers"
click at [924, 143] on button "Search" at bounding box center [920, 155] width 106 height 35
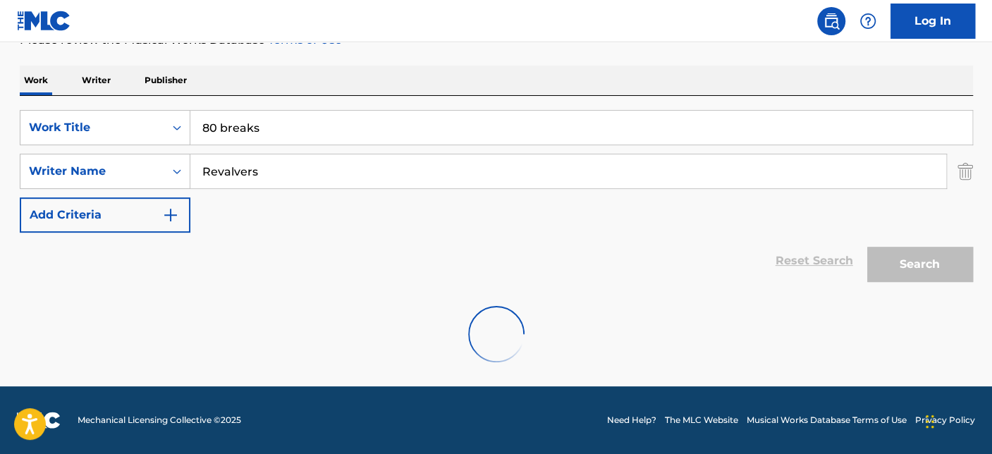
scroll to position [157, 0]
